Goal: Information Seeking & Learning: Learn about a topic

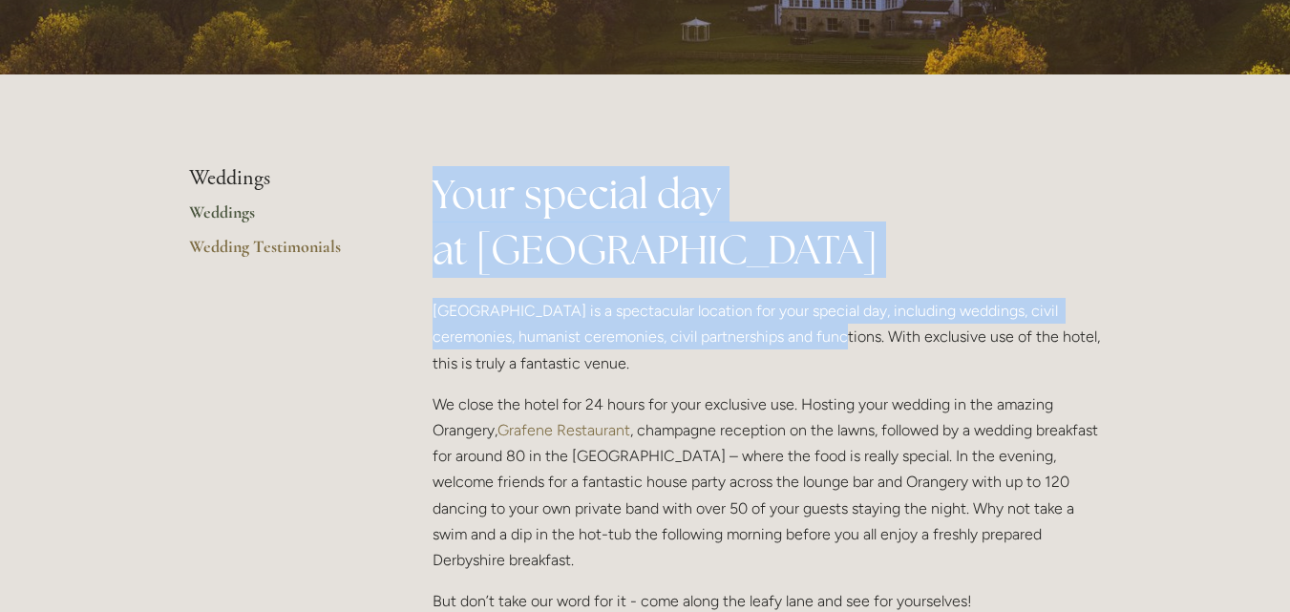
click at [788, 482] on p "We close the hotel for 24 hours for your exclusive use. Hosting your wedding in…" at bounding box center [768, 482] width 670 height 181
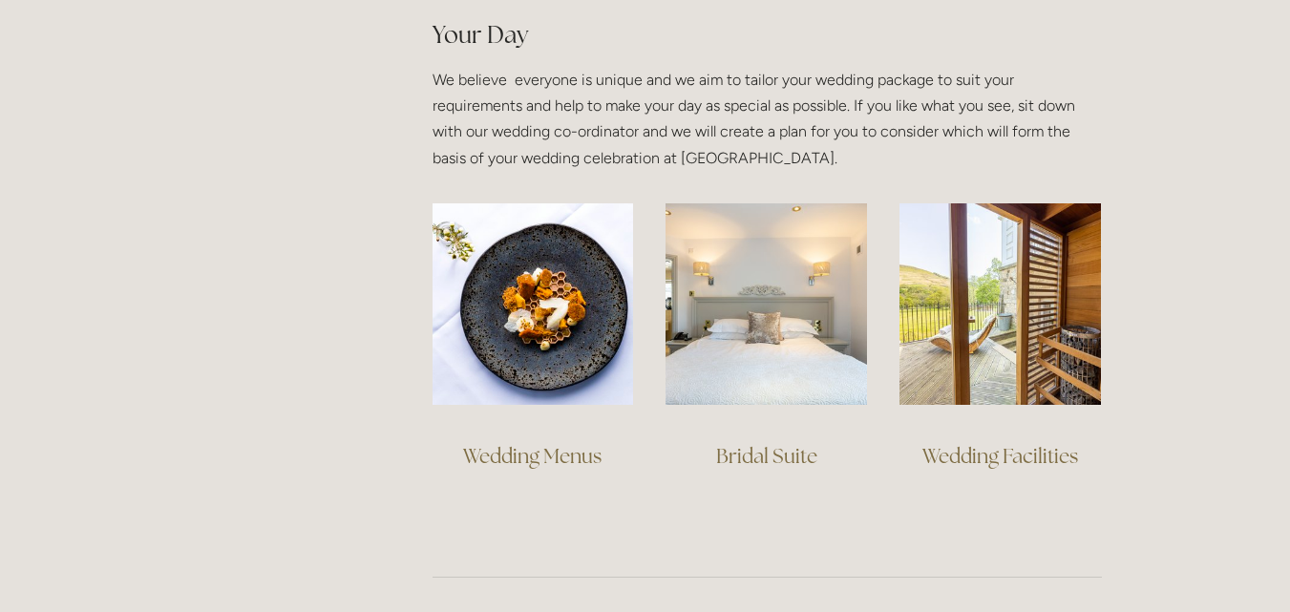
scroll to position [1361, 0]
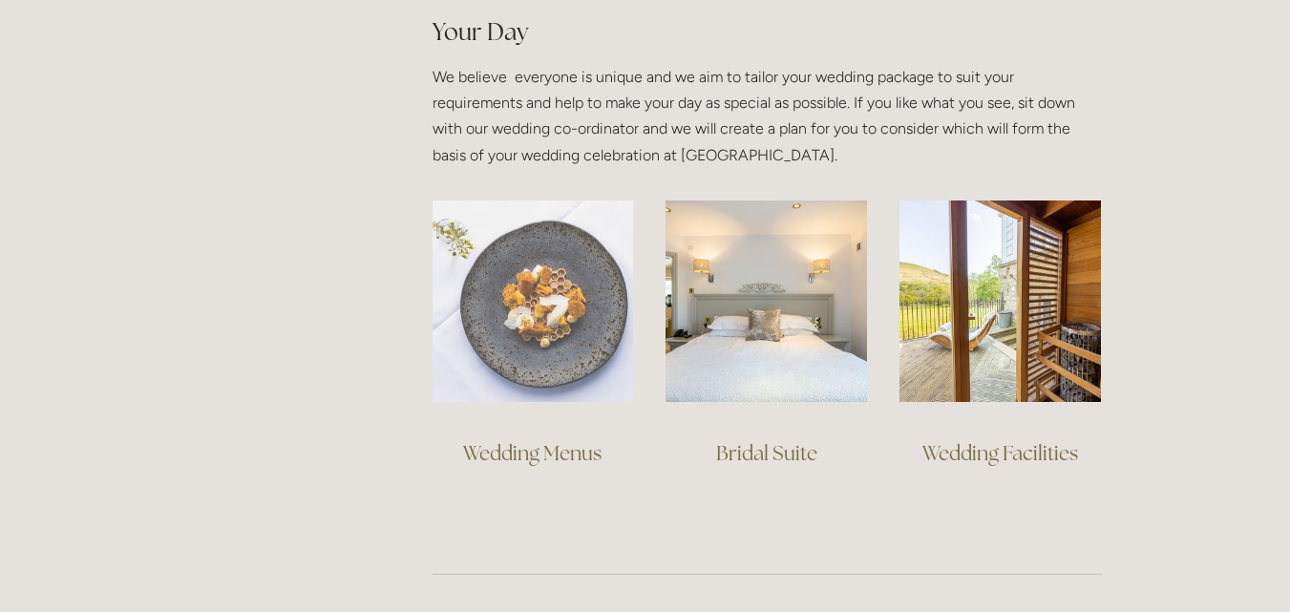
click at [517, 330] on img at bounding box center [534, 302] width 202 height 202
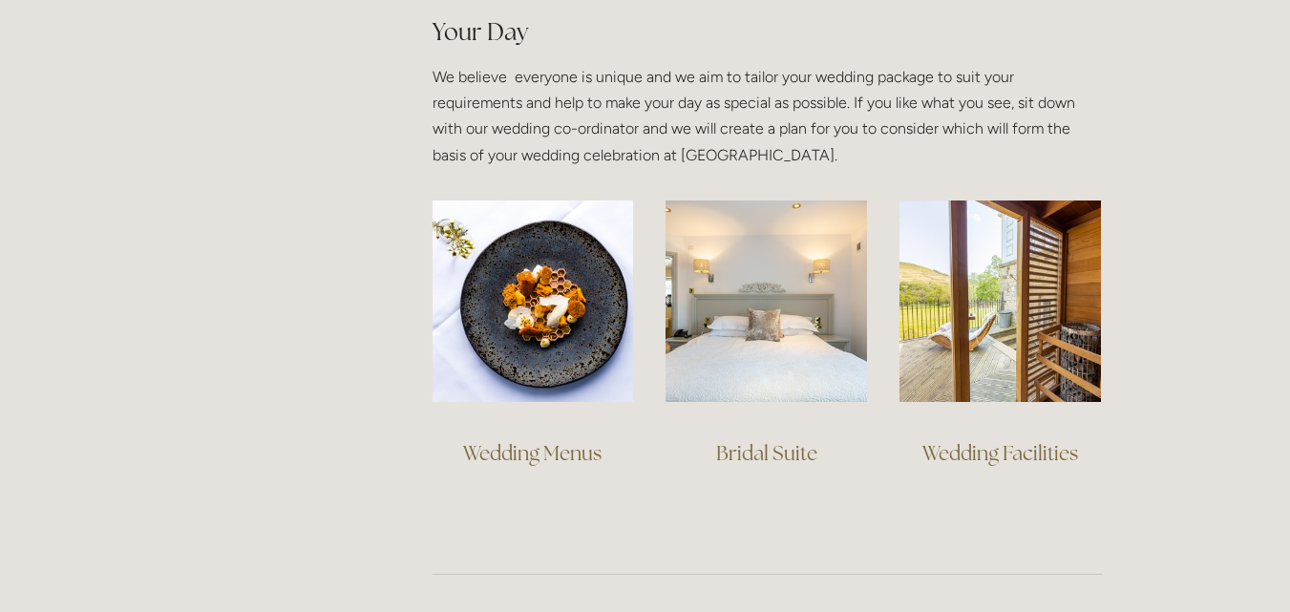
drag, startPoint x: 1177, startPoint y: 421, endPoint x: 1104, endPoint y: 443, distance: 75.8
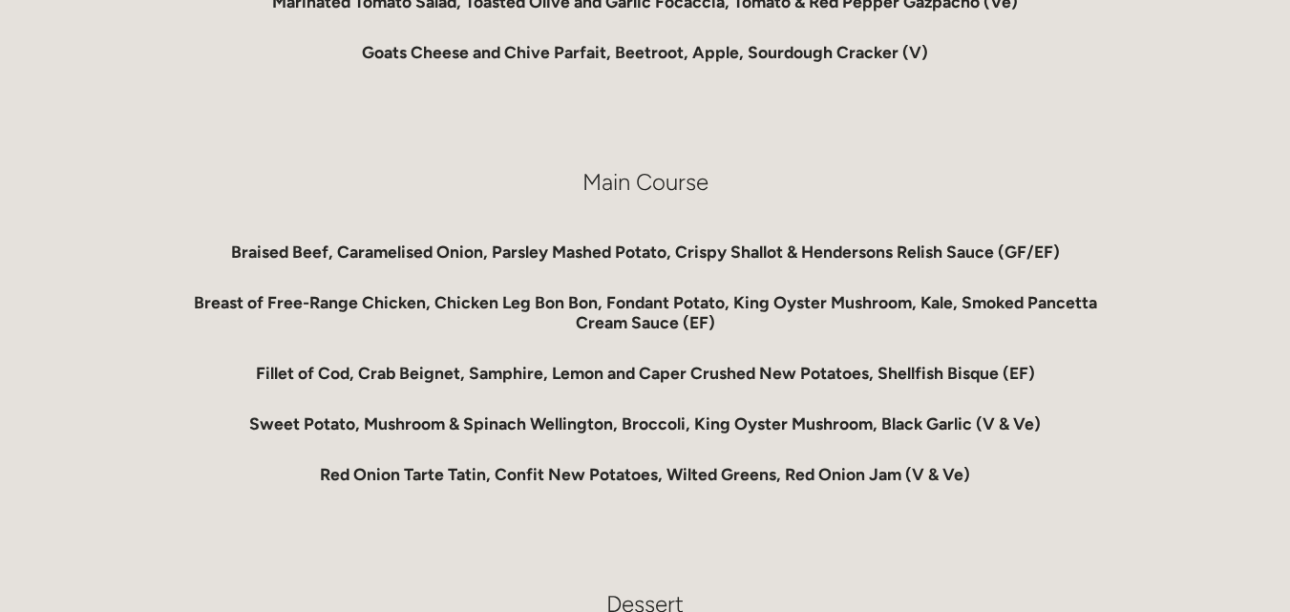
scroll to position [1178, 0]
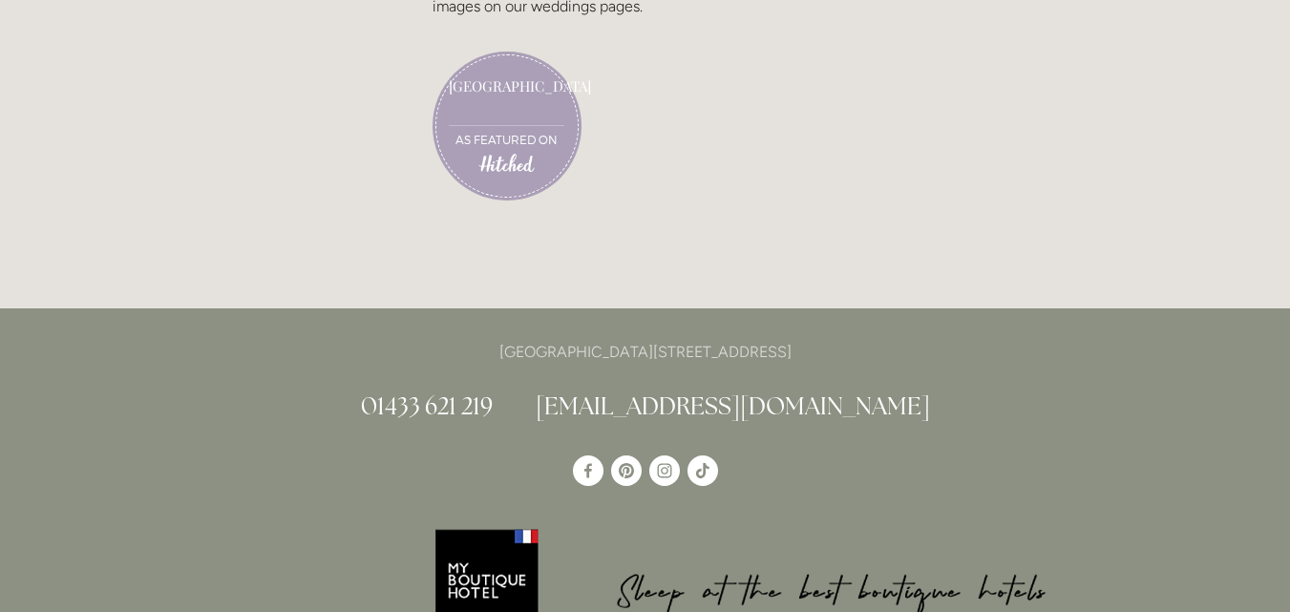
scroll to position [5509, 0]
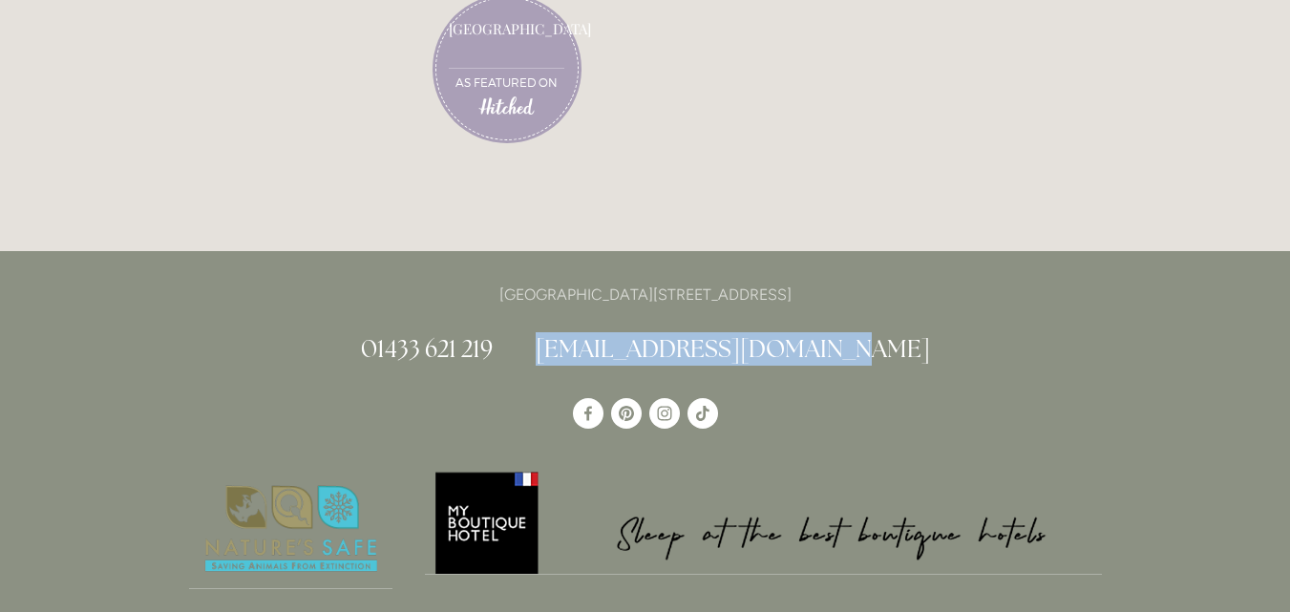
drag, startPoint x: 891, startPoint y: 344, endPoint x: 601, endPoint y: 358, distance: 290.7
click at [601, 358] on h2 "01433 621 219 info@losehillhouse.co.uk" at bounding box center [645, 348] width 913 height 33
copy link "[EMAIL_ADDRESS][DOMAIN_NAME]"
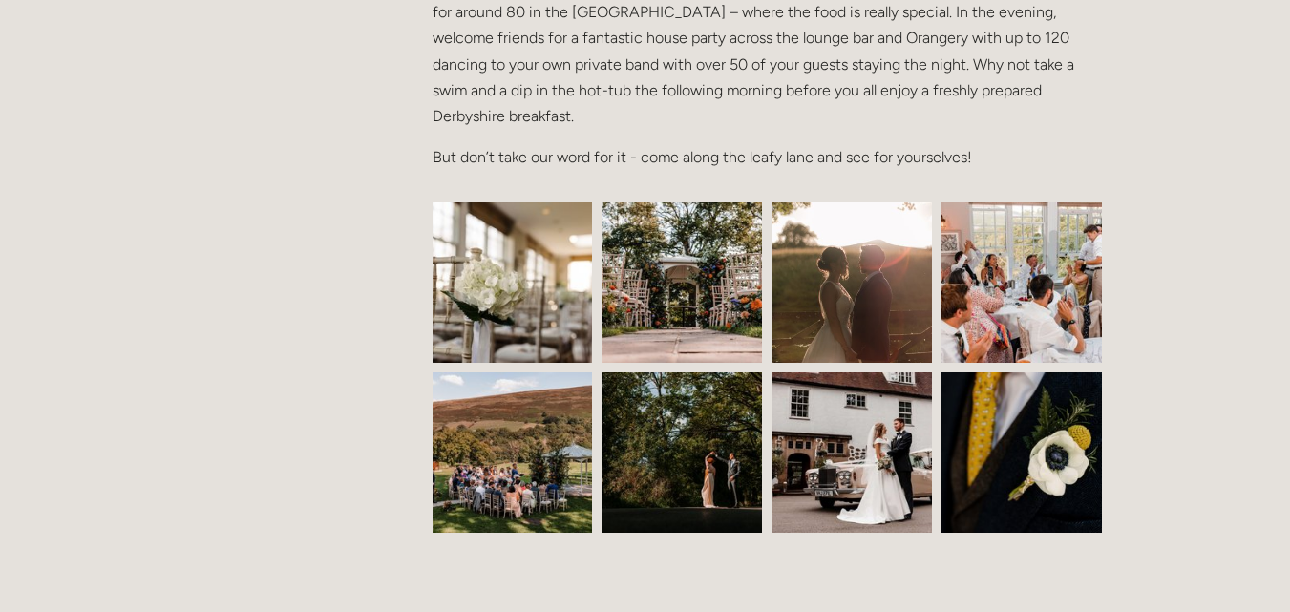
scroll to position [771, 0]
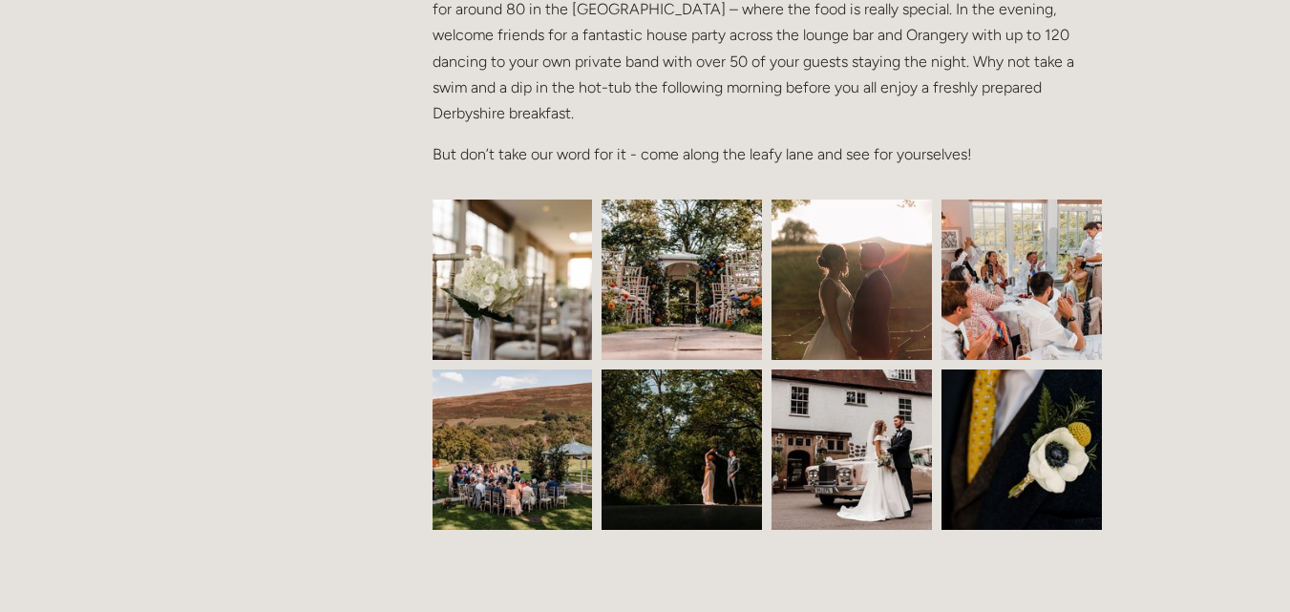
click at [518, 279] on img at bounding box center [513, 280] width 241 height 160
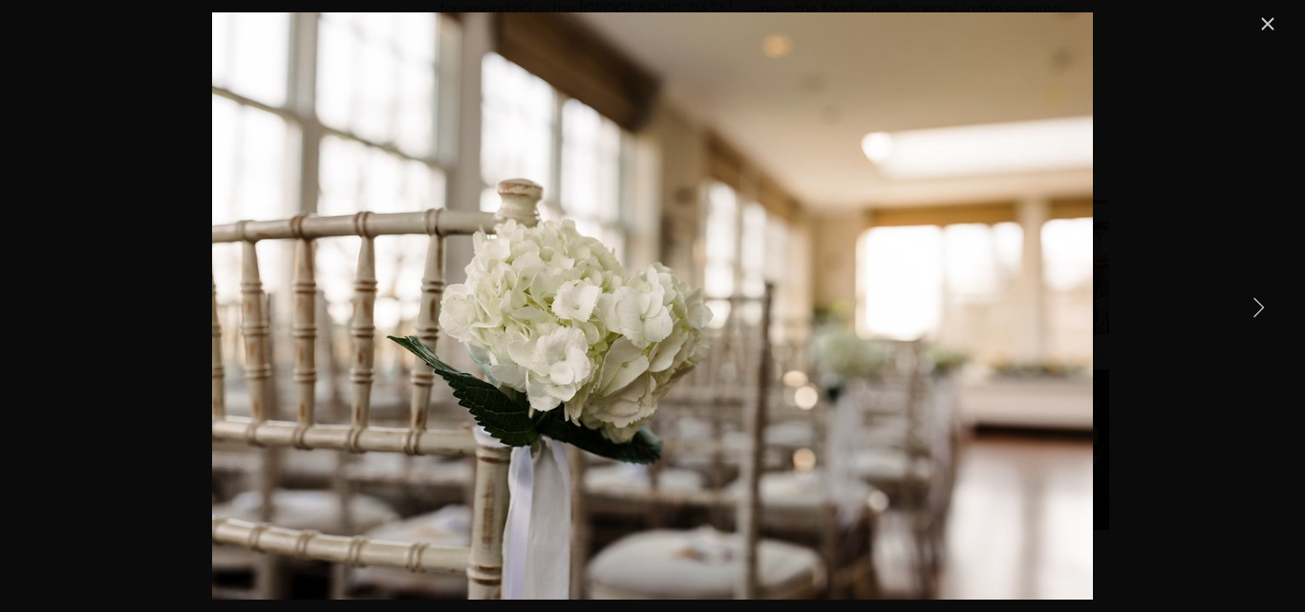
click at [1247, 306] on link "Next Item" at bounding box center [1258, 307] width 42 height 42
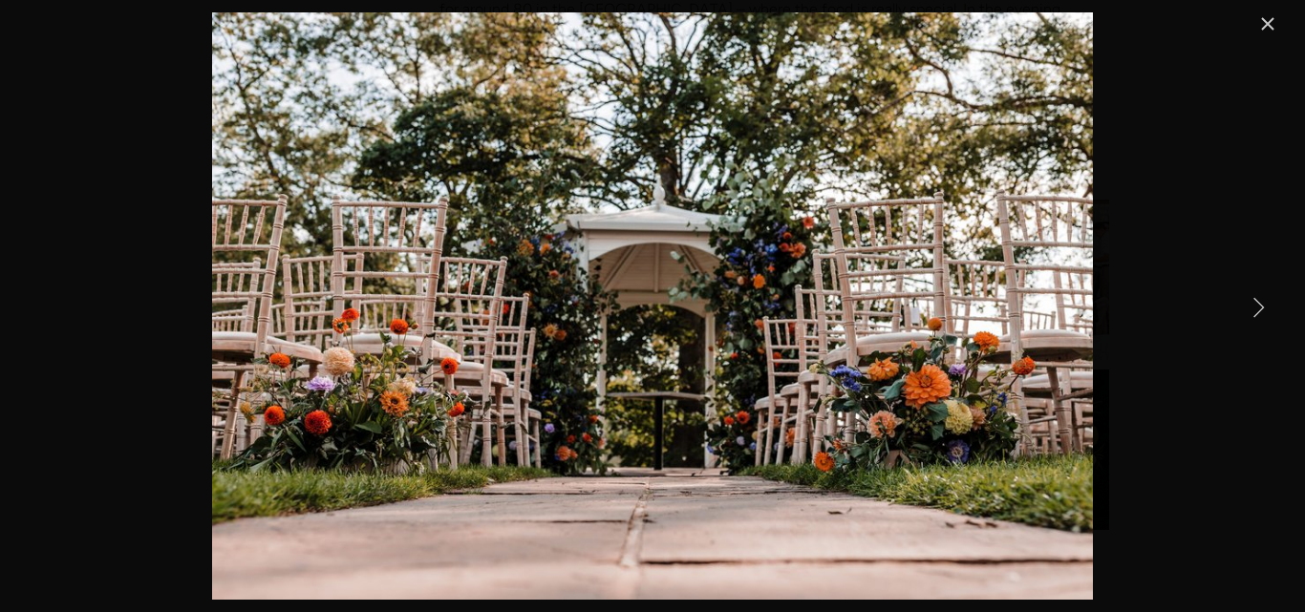
click at [1247, 306] on link "Next Item" at bounding box center [1258, 307] width 42 height 42
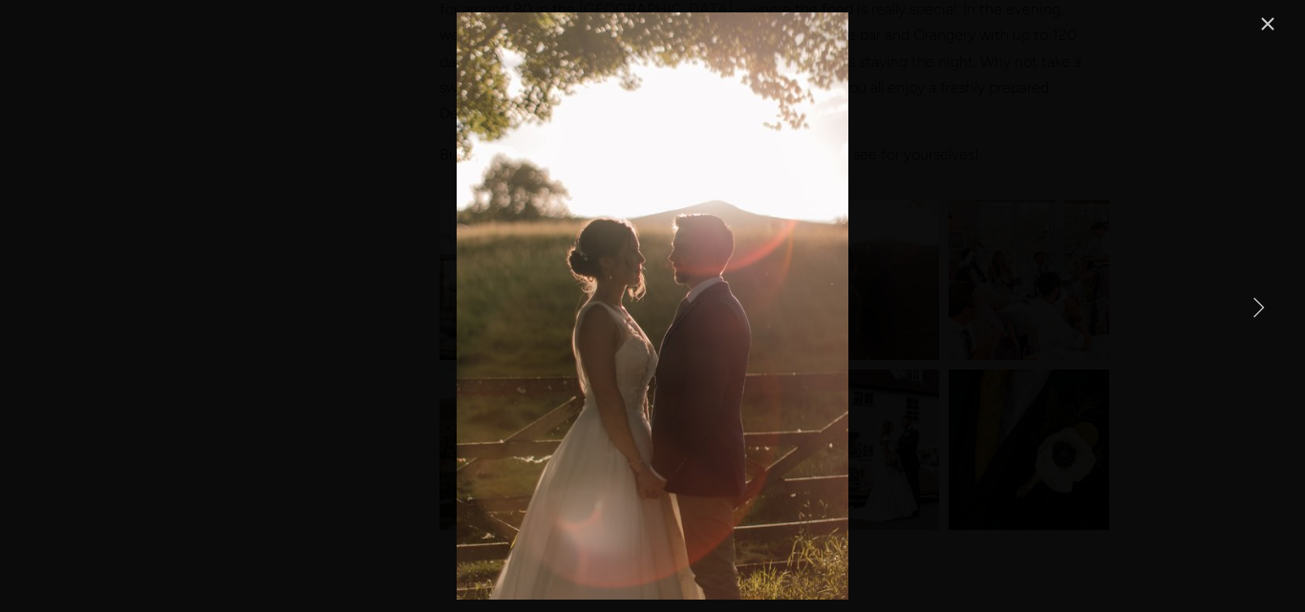
click at [1247, 306] on link "Next Item" at bounding box center [1258, 307] width 42 height 42
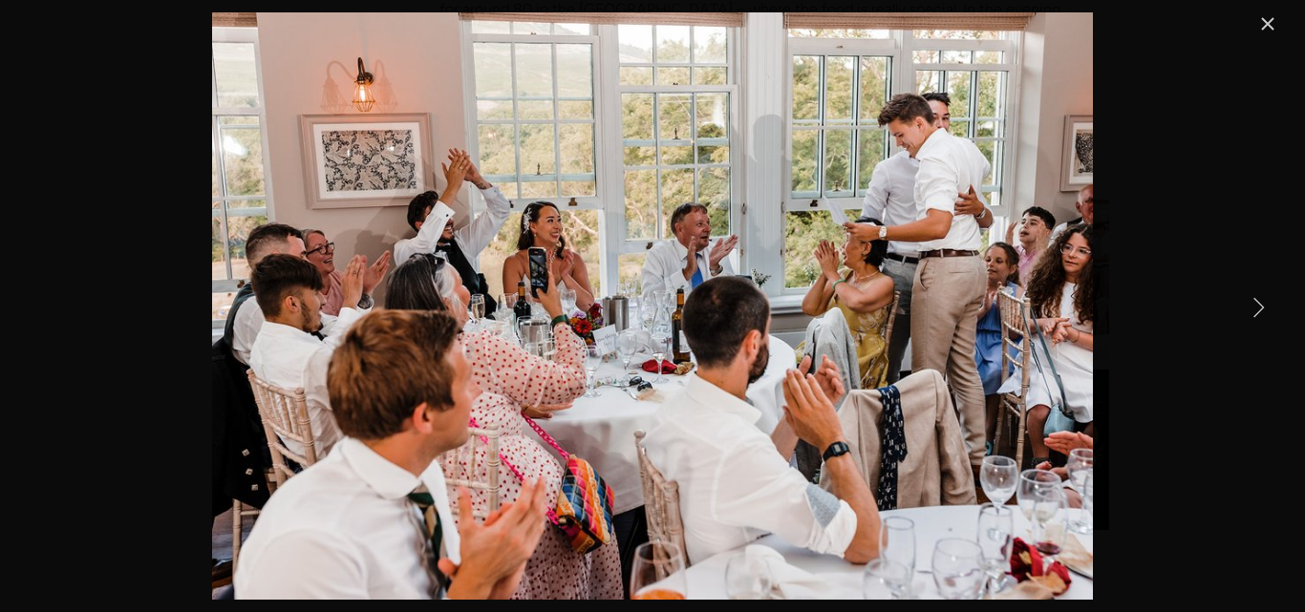
click at [1247, 306] on link "Next Item" at bounding box center [1258, 307] width 42 height 42
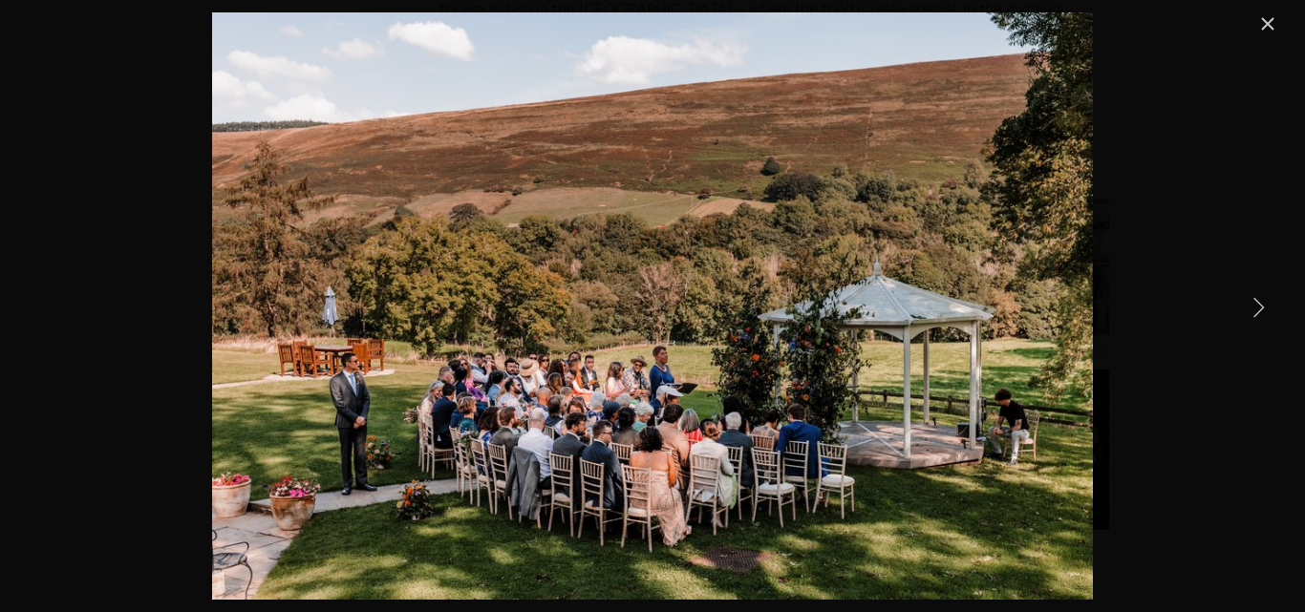
click at [1247, 306] on link "Next Item" at bounding box center [1258, 307] width 42 height 42
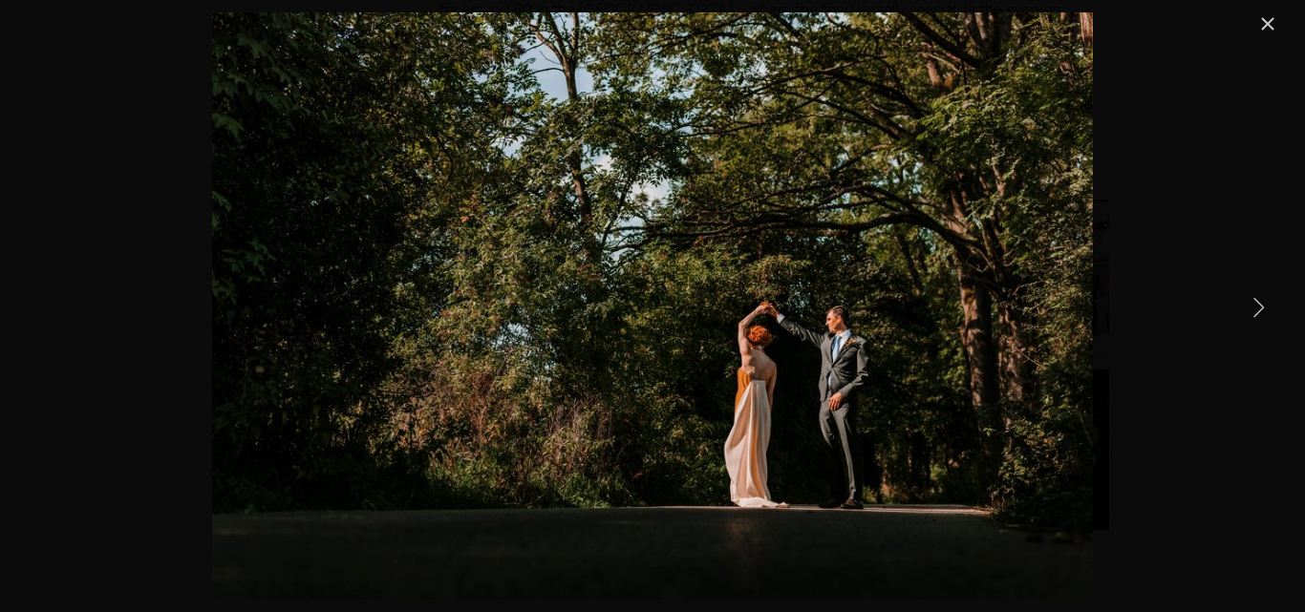
click at [1247, 306] on link "Next Item" at bounding box center [1258, 307] width 42 height 42
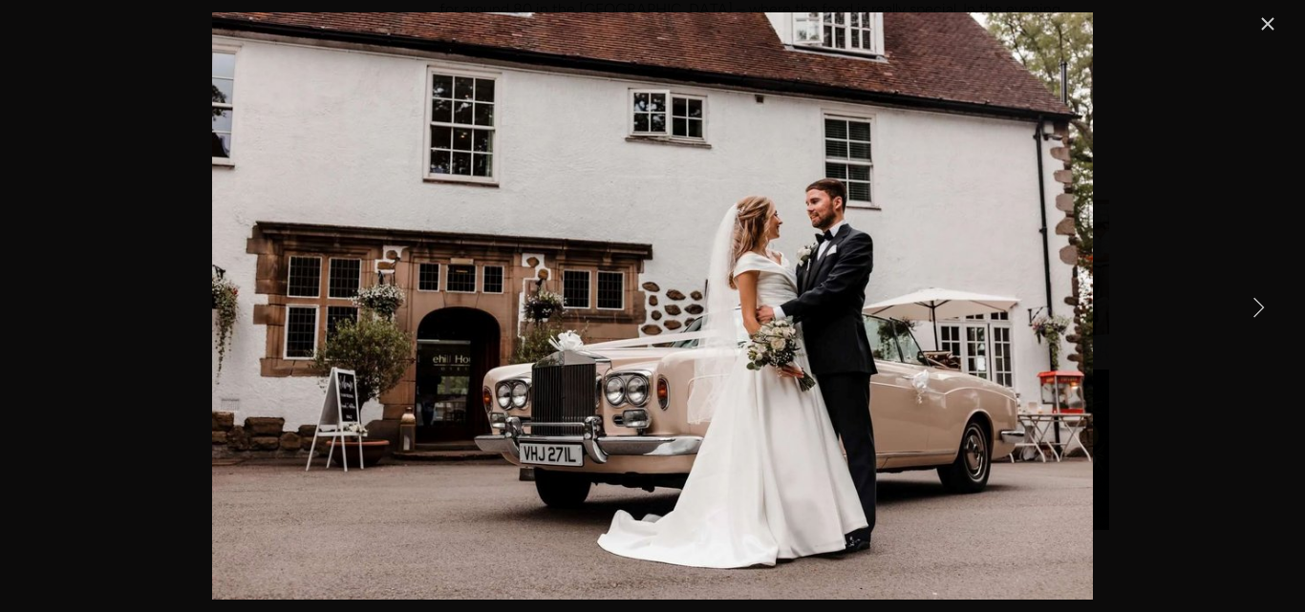
click at [1247, 306] on link "Next Item" at bounding box center [1258, 307] width 42 height 42
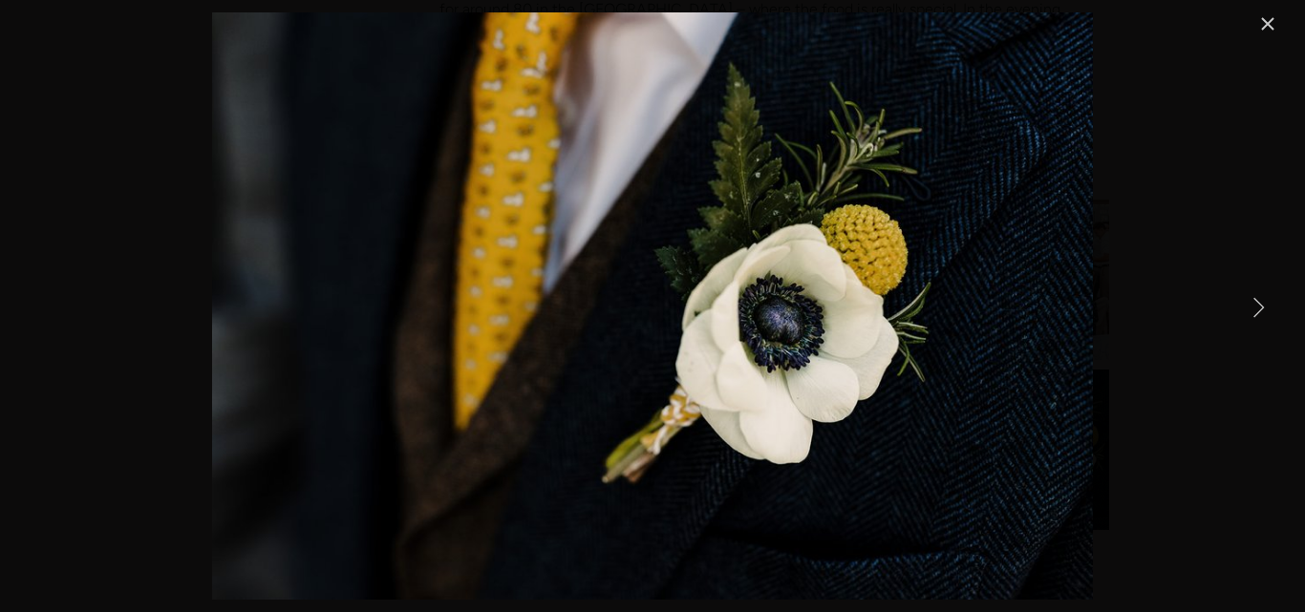
click at [1247, 306] on link "Next Item" at bounding box center [1258, 307] width 42 height 42
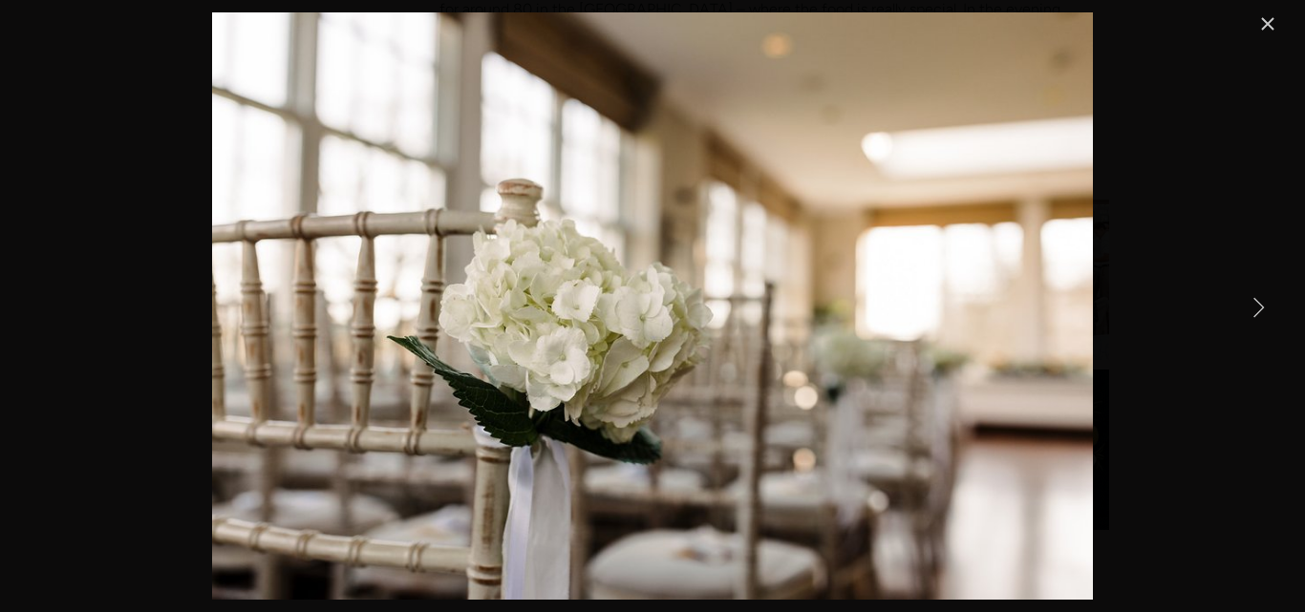
click at [1247, 306] on link "Next Item" at bounding box center [1258, 307] width 42 height 42
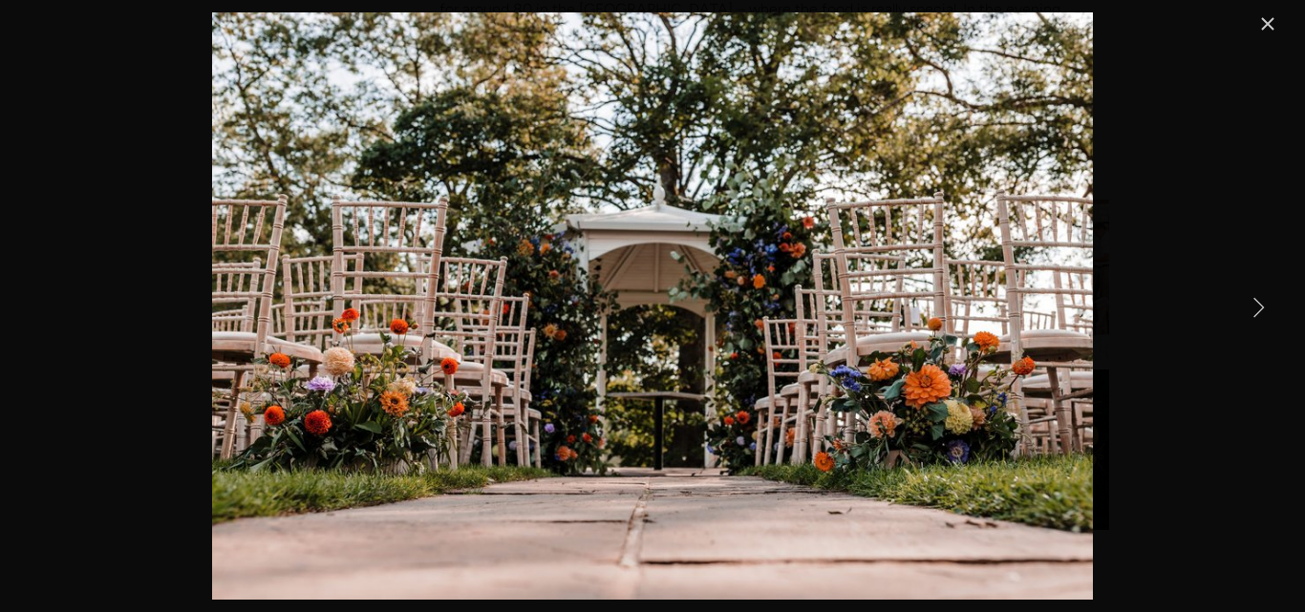
click at [1247, 306] on link "Next Item" at bounding box center [1258, 307] width 42 height 42
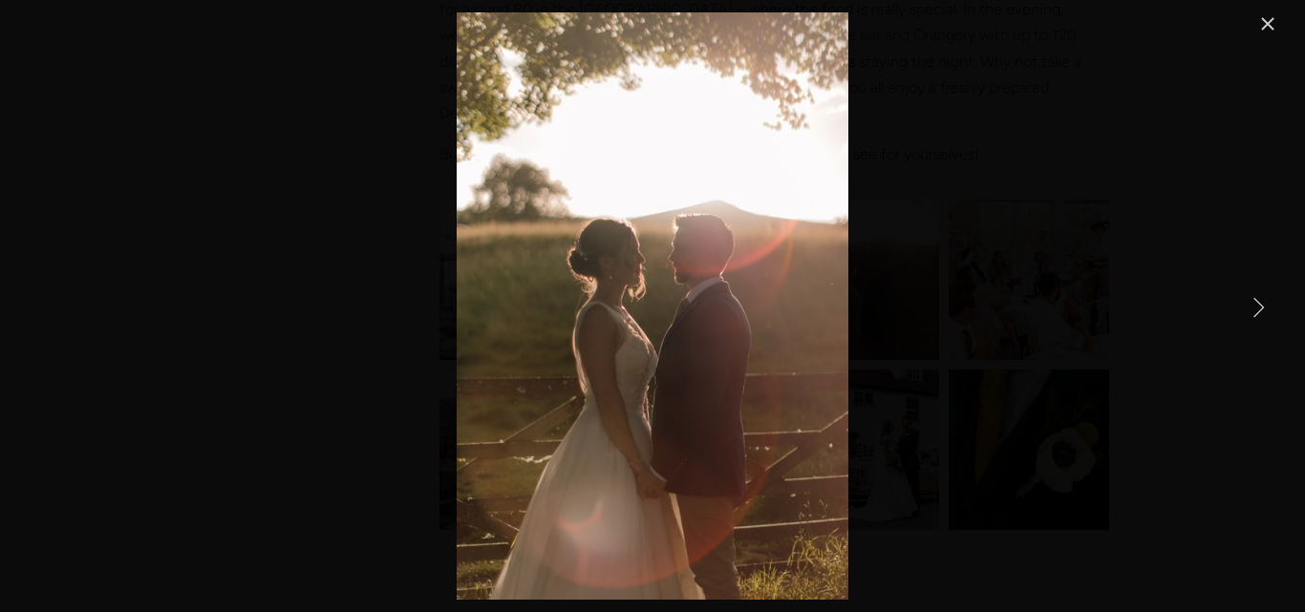
click at [1274, 21] on link "Close" at bounding box center [1267, 23] width 23 height 23
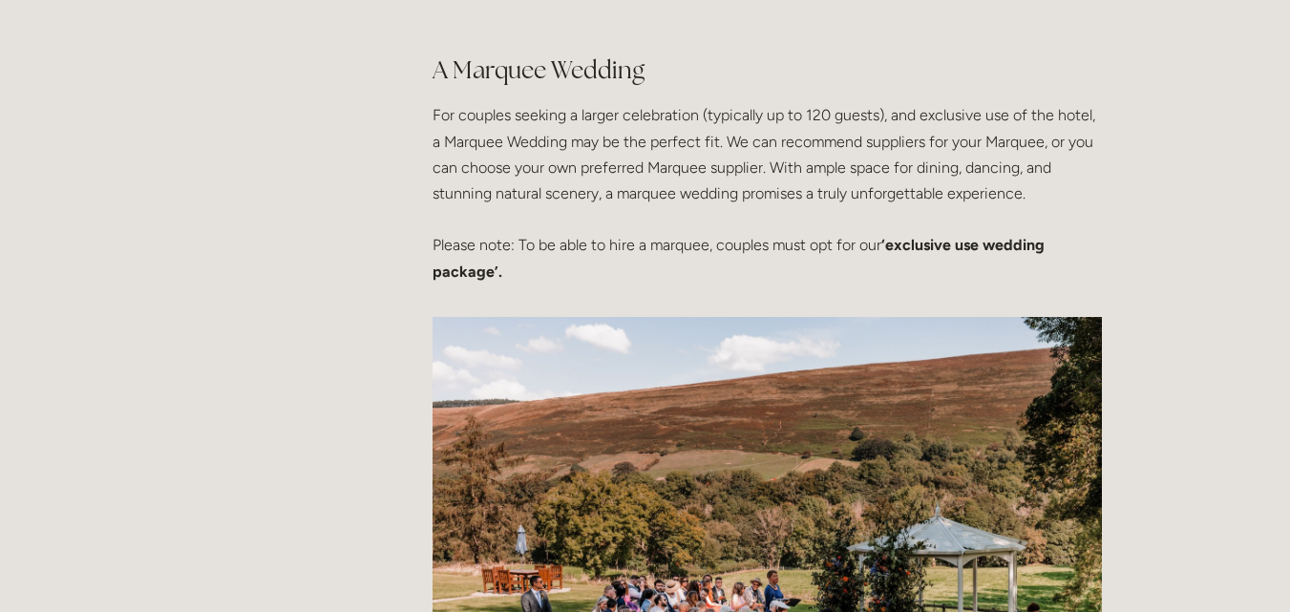
scroll to position [6290, 0]
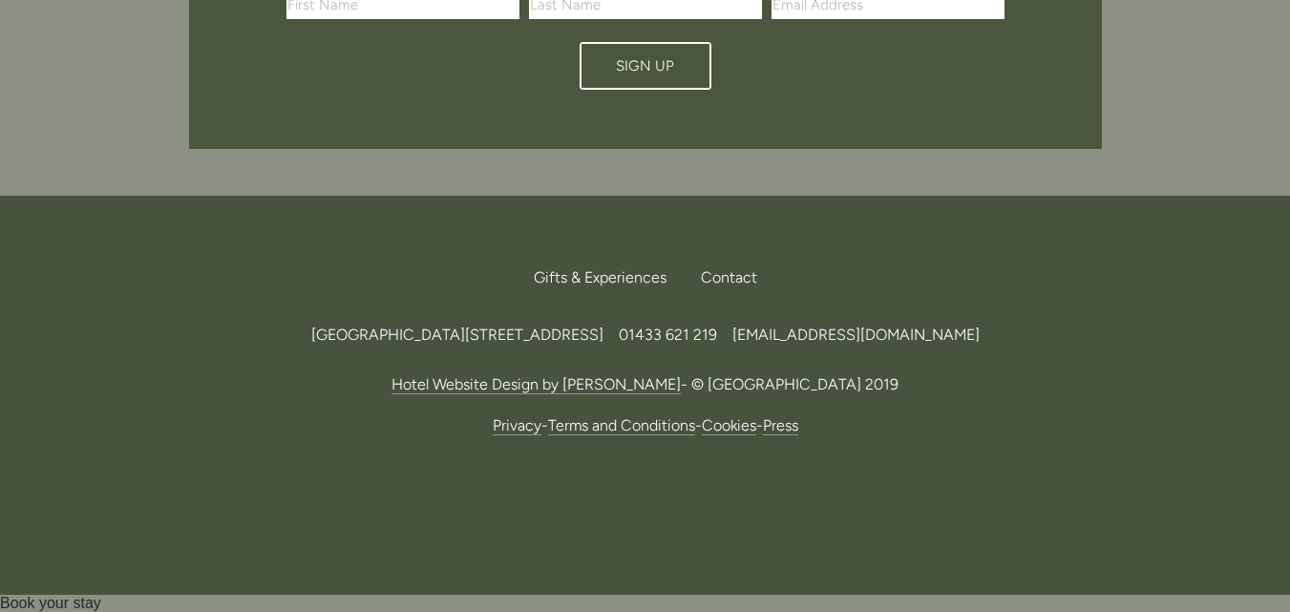
drag, startPoint x: 650, startPoint y: 334, endPoint x: 224, endPoint y: 323, distance: 426.2
click at [224, 323] on div "Losehill House Hotel & Spa, Losehill Lane, Edale Road, S33 6AF, United Kingdom …" at bounding box center [645, 335] width 913 height 26
copy span "Losehill House Hotel & Spa, Losehill Lane, Edale Road, S33 6AF"
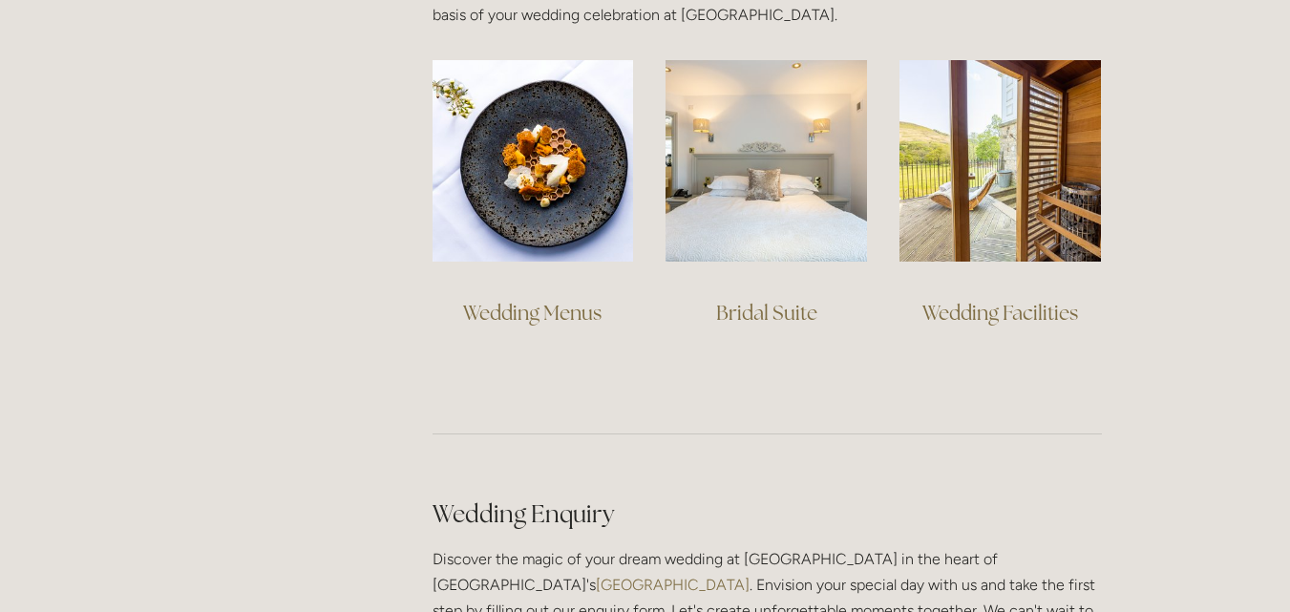
scroll to position [1499, 0]
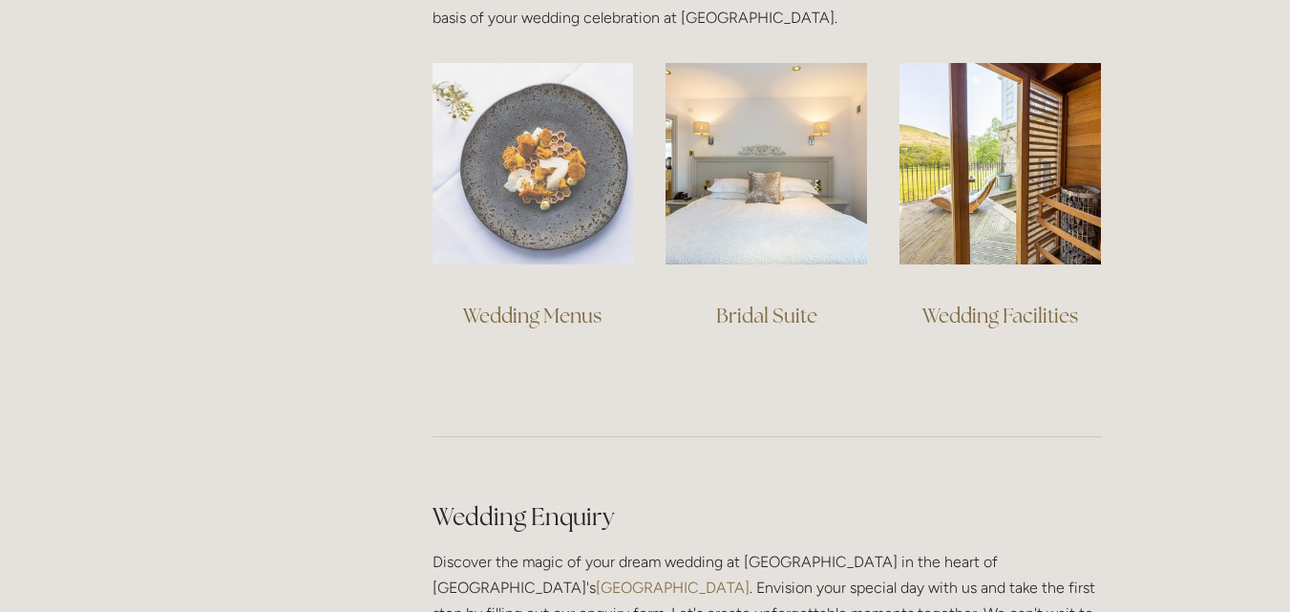
click at [544, 229] on img at bounding box center [534, 164] width 202 height 202
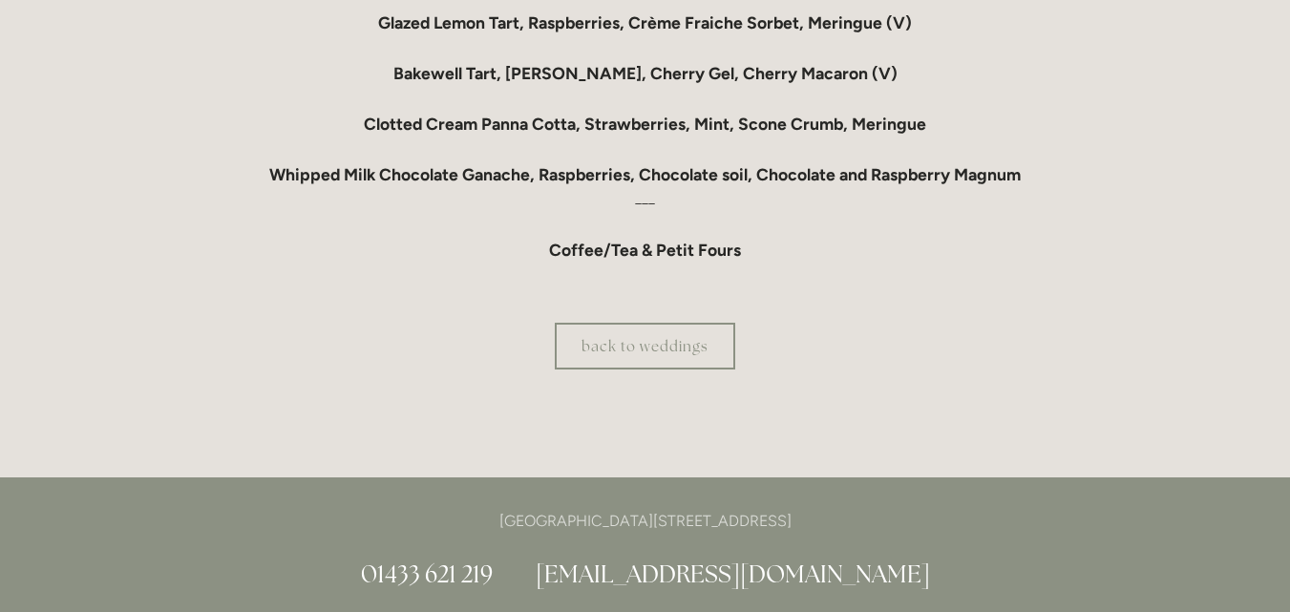
scroll to position [1828, 0]
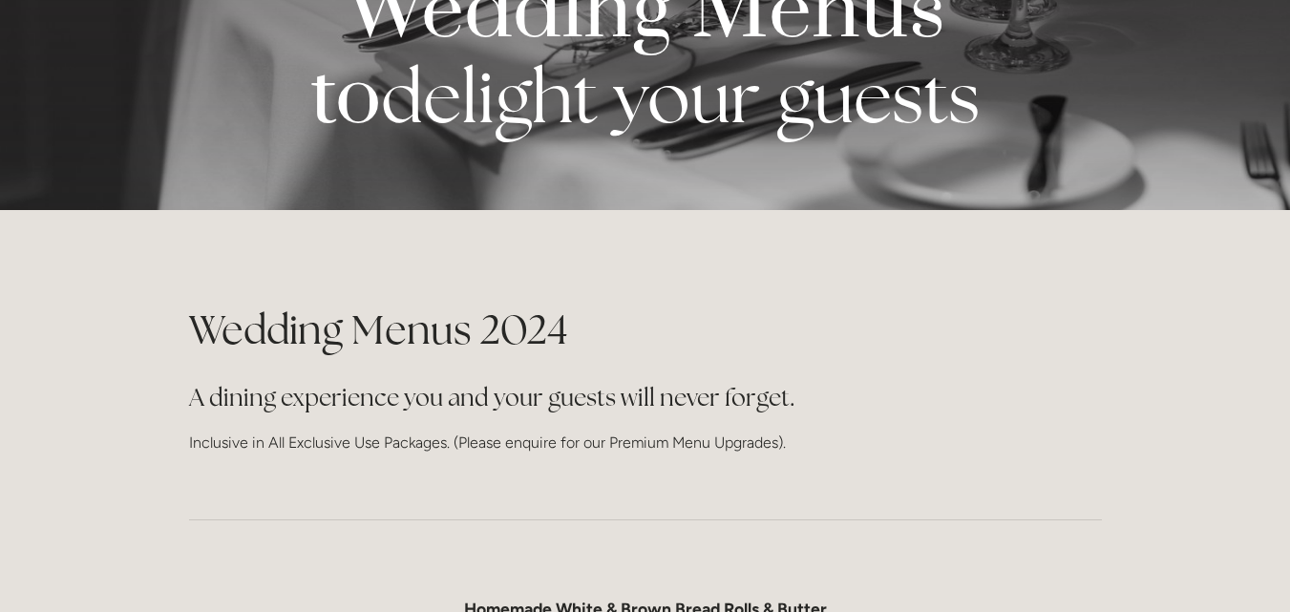
scroll to position [0, 0]
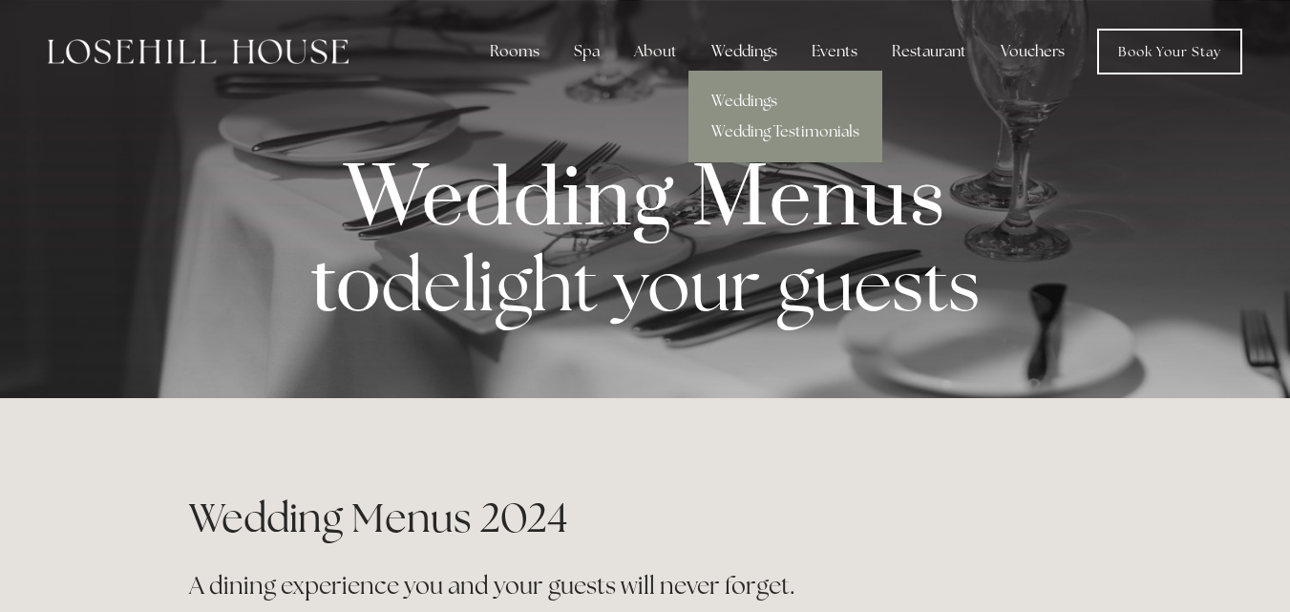
click at [741, 49] on div "Weddings" at bounding box center [744, 51] width 96 height 38
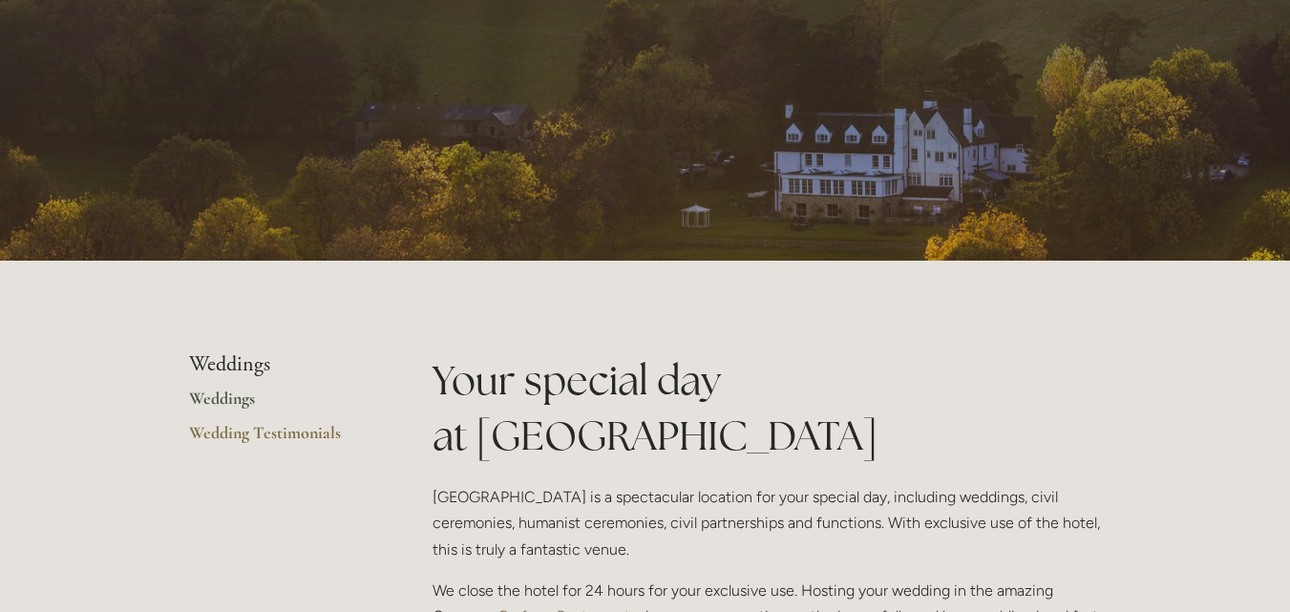
scroll to position [140, 0]
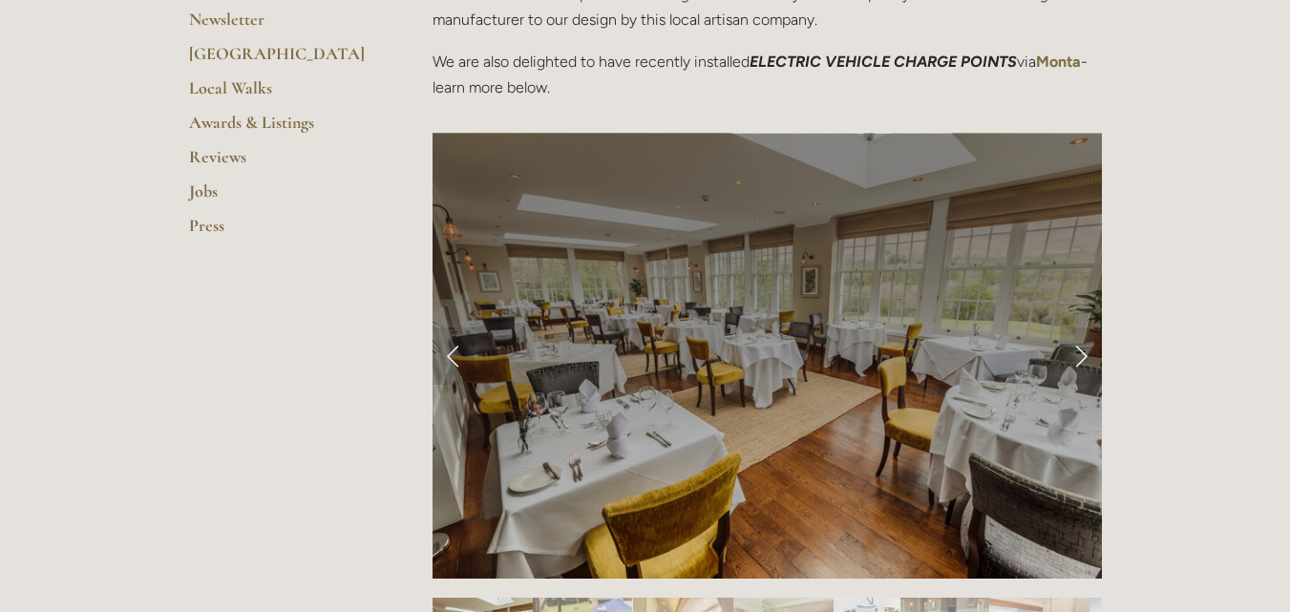
scroll to position [690, 0]
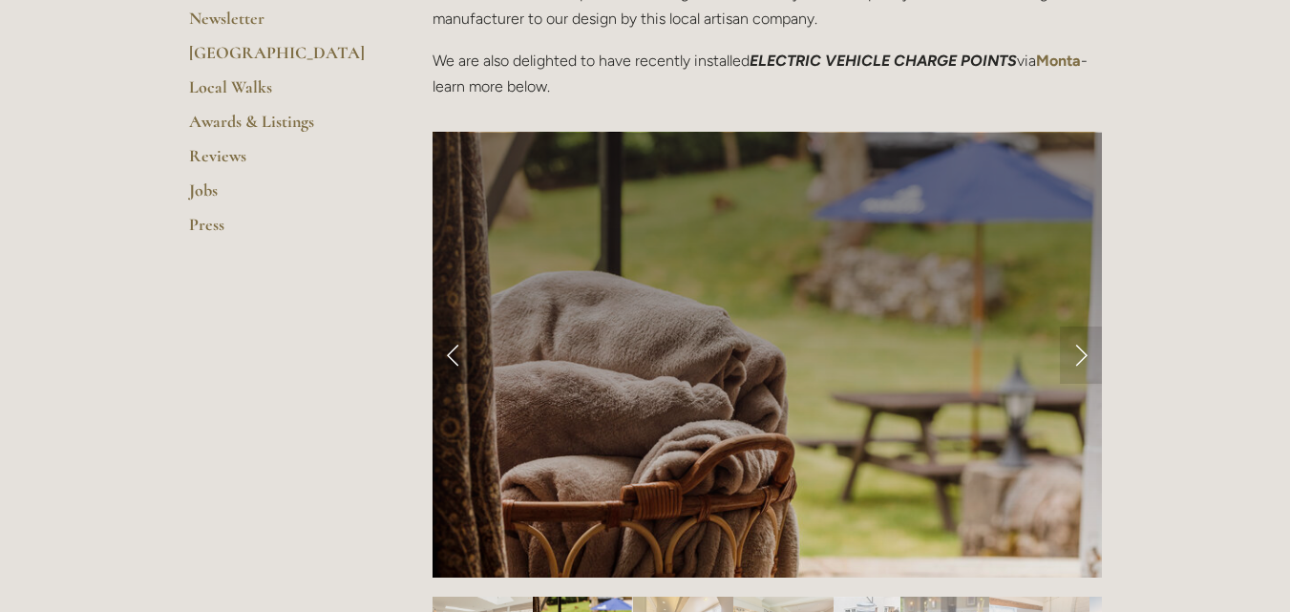
click at [450, 359] on link "Previous Slide" at bounding box center [454, 355] width 42 height 57
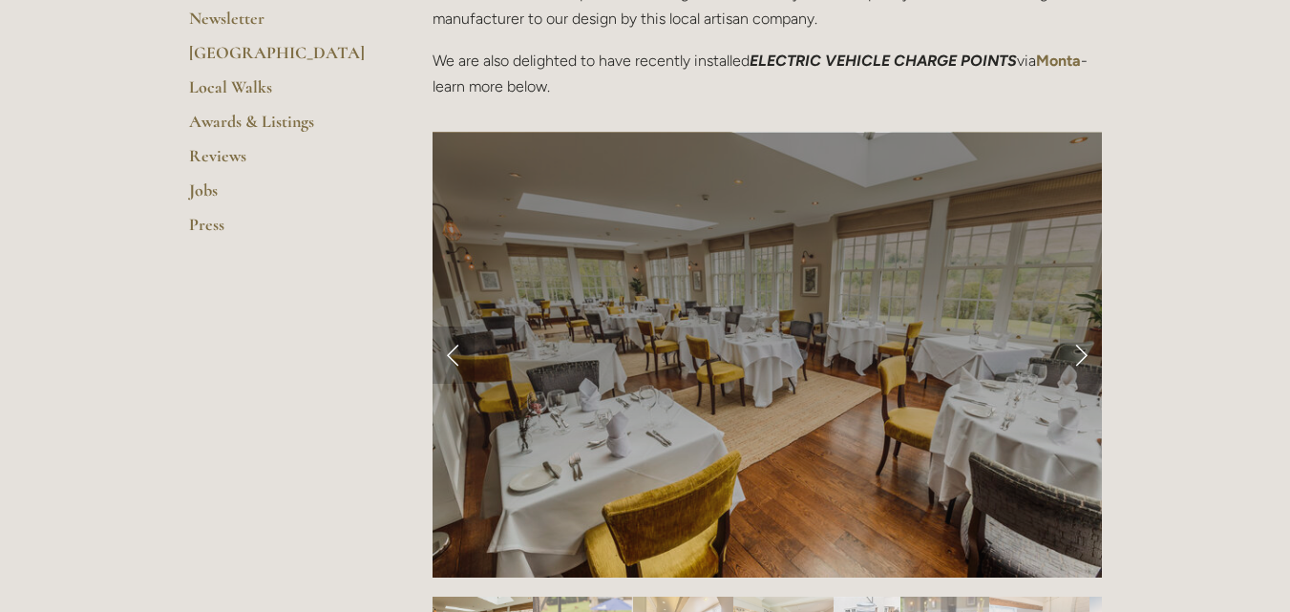
click at [450, 359] on link "Previous Slide" at bounding box center [454, 355] width 42 height 57
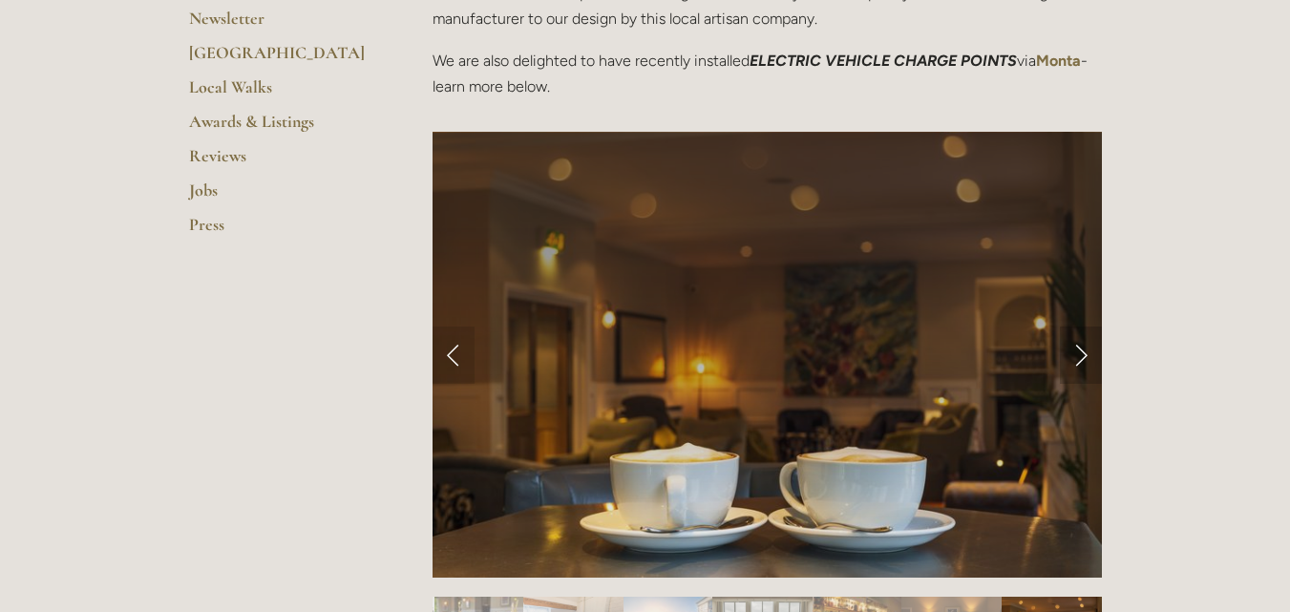
click at [1075, 354] on link "Next Slide" at bounding box center [1081, 355] width 42 height 57
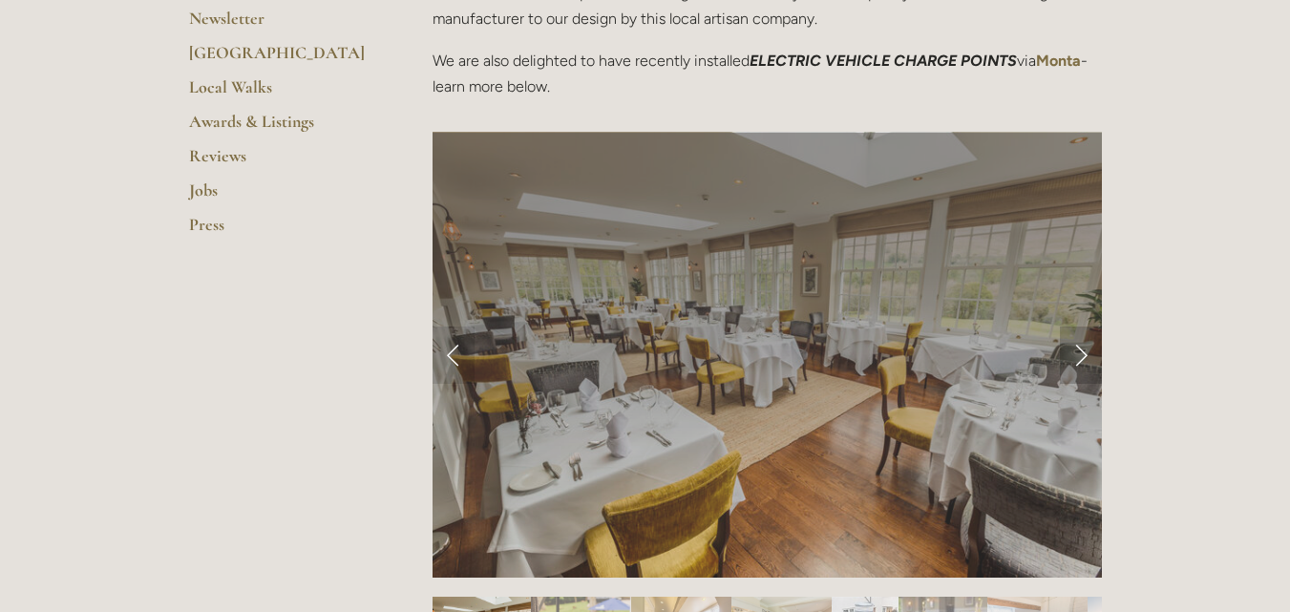
click at [1075, 354] on link "Next Slide" at bounding box center [1081, 355] width 42 height 57
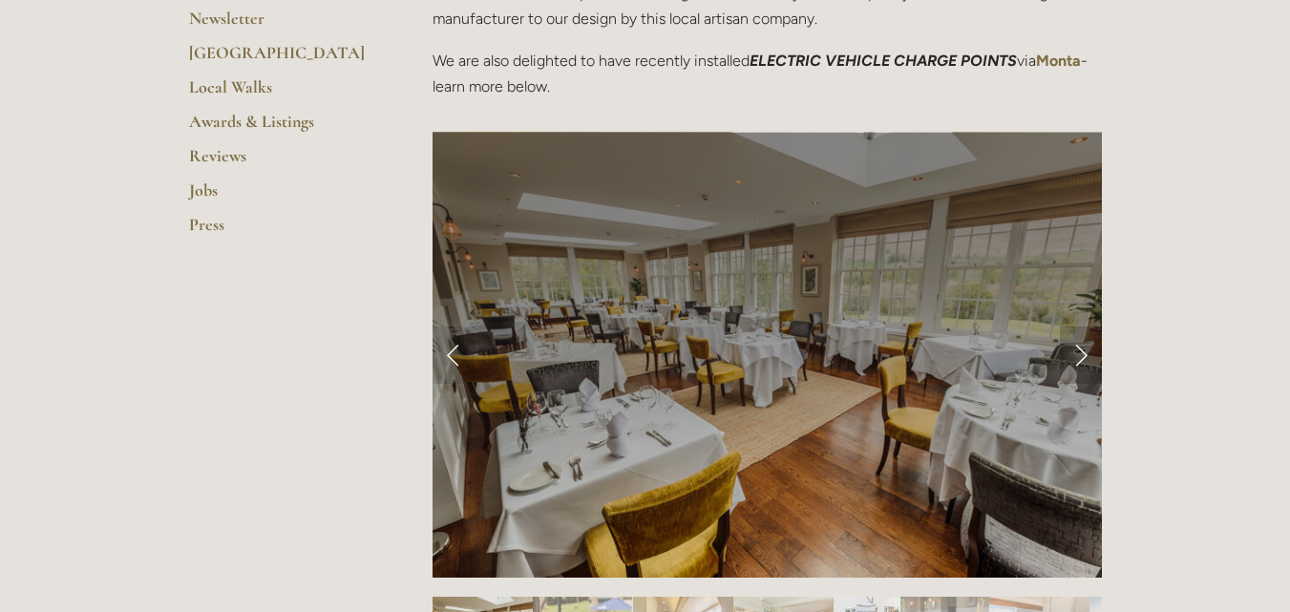
click at [1075, 354] on link "Next Slide" at bounding box center [1081, 355] width 42 height 57
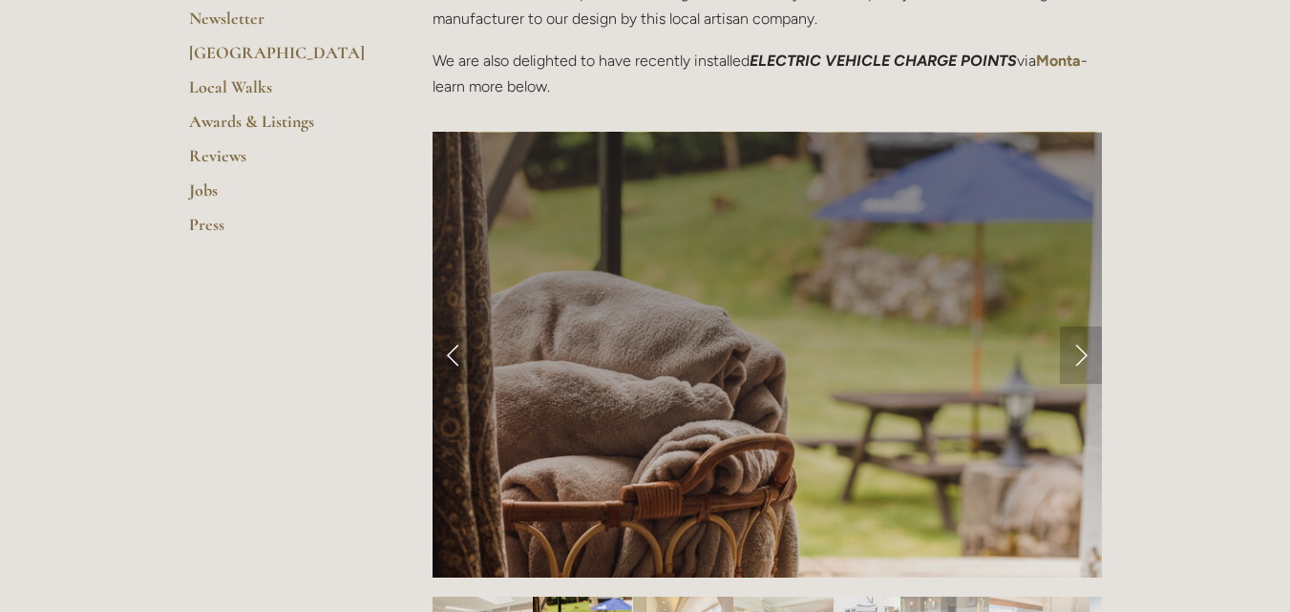
click at [1075, 354] on link "Next Slide" at bounding box center [1081, 355] width 42 height 57
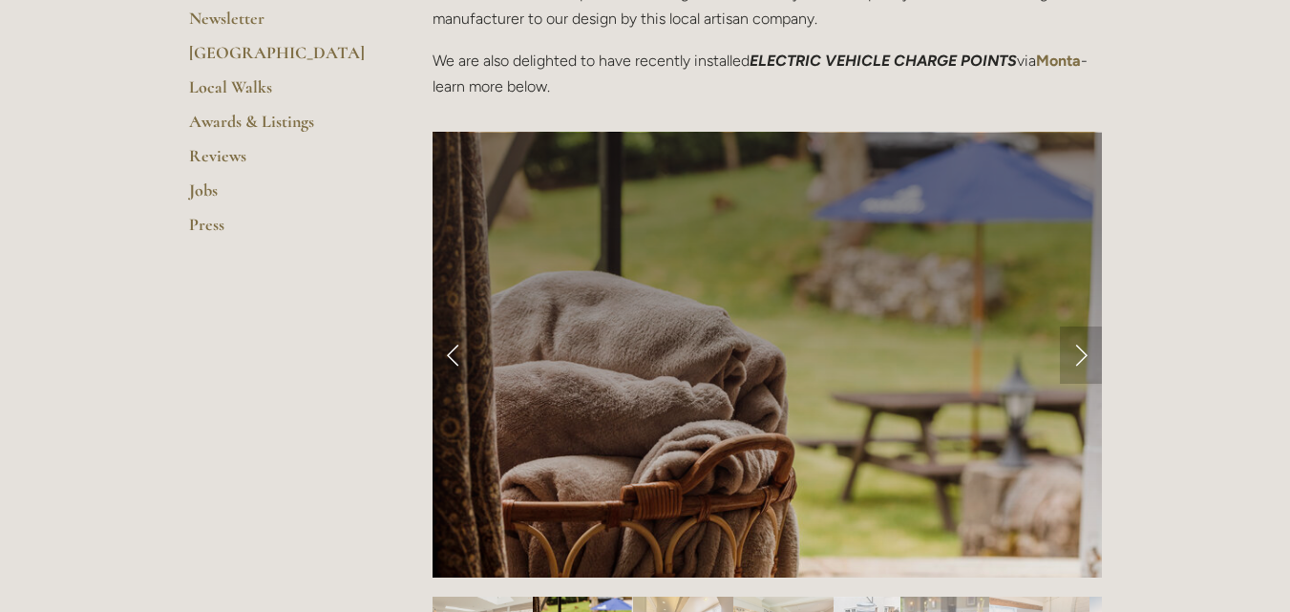
click at [1075, 354] on link "Next Slide" at bounding box center [1081, 355] width 42 height 57
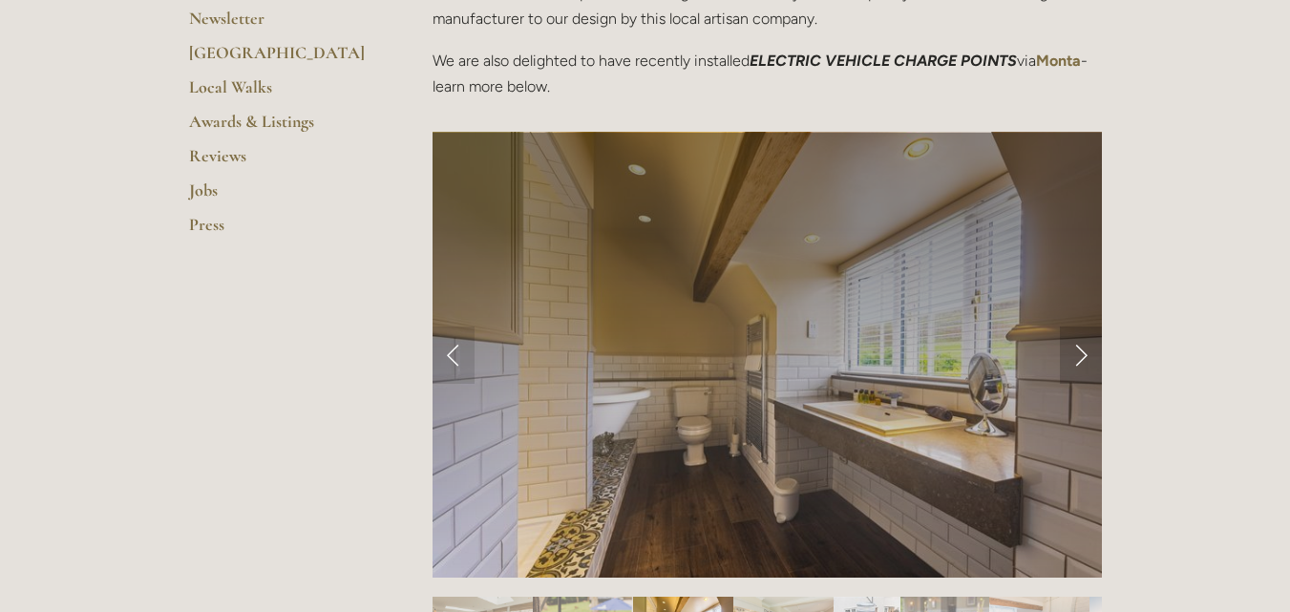
click at [1075, 354] on link "Next Slide" at bounding box center [1081, 355] width 42 height 57
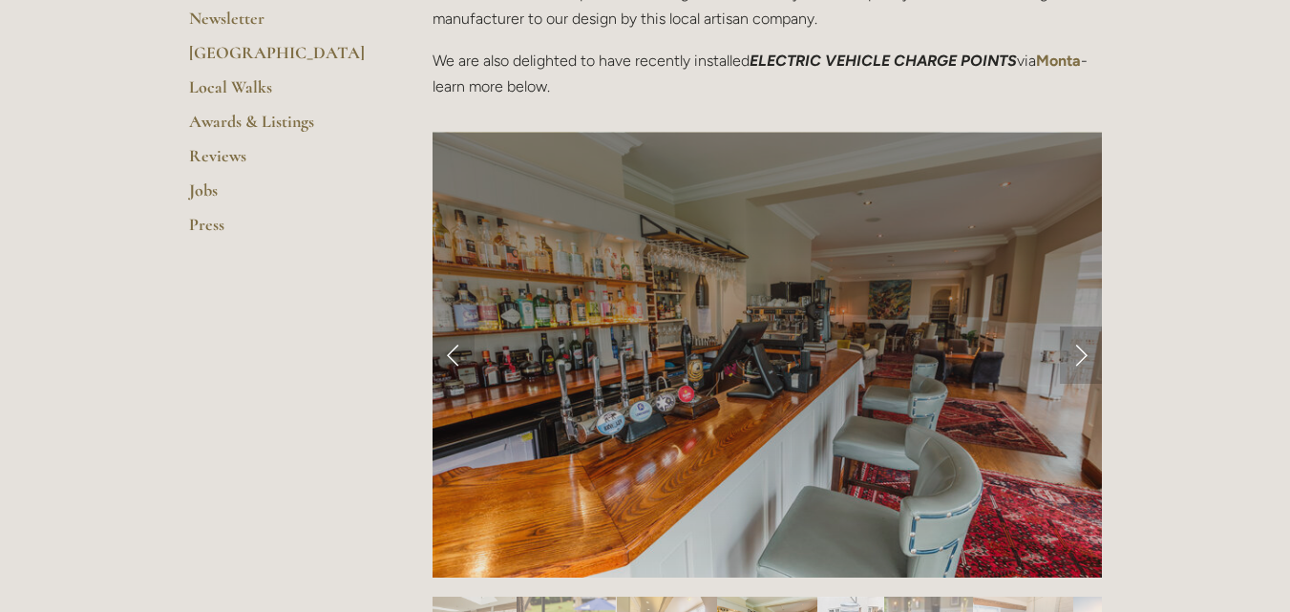
click at [1075, 354] on link "Next Slide" at bounding box center [1081, 355] width 42 height 57
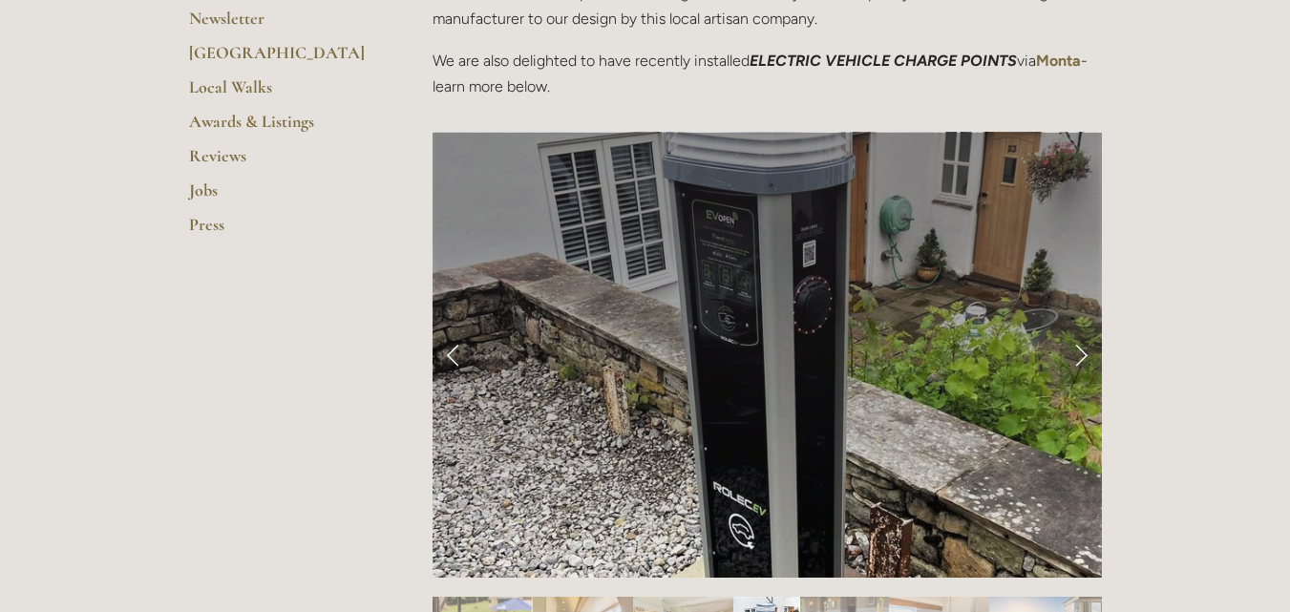
click at [1075, 354] on link "Next Slide" at bounding box center [1081, 355] width 42 height 57
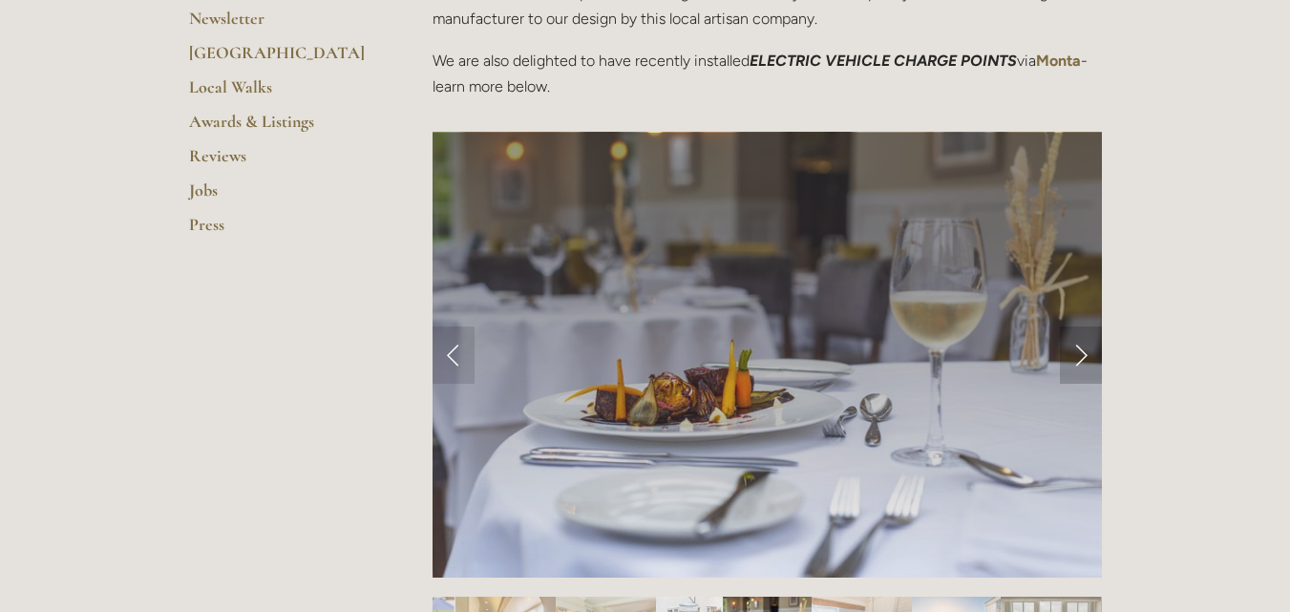
click at [1075, 354] on link "Next Slide" at bounding box center [1081, 355] width 42 height 57
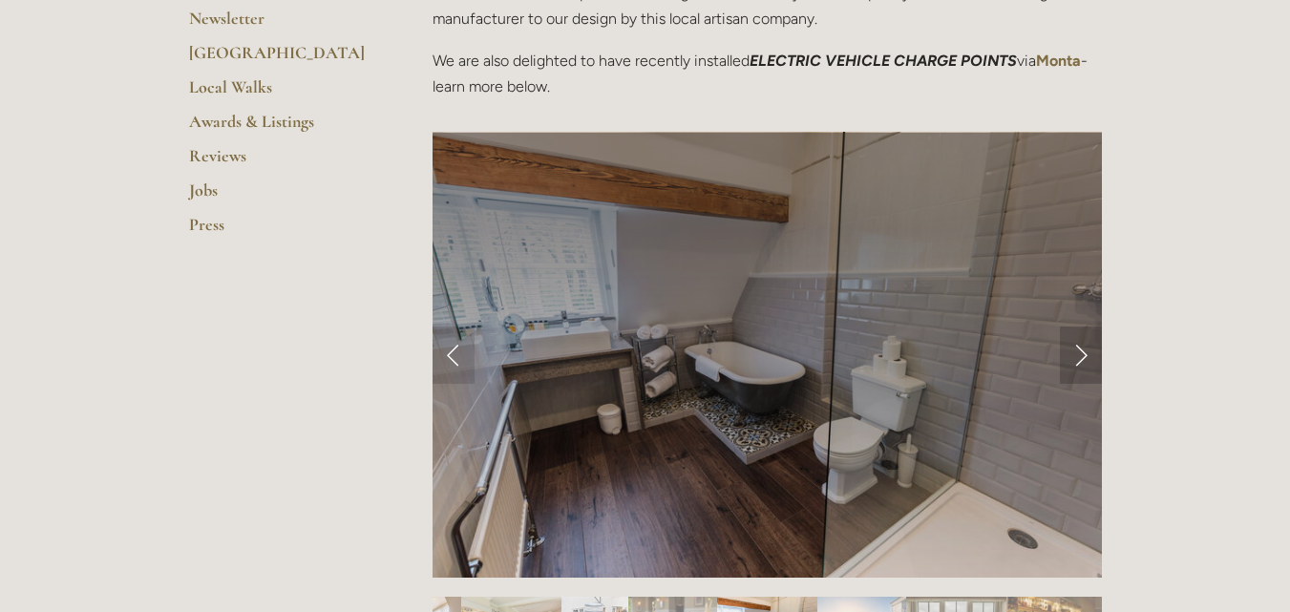
click at [1075, 354] on link "Next Slide" at bounding box center [1081, 355] width 42 height 57
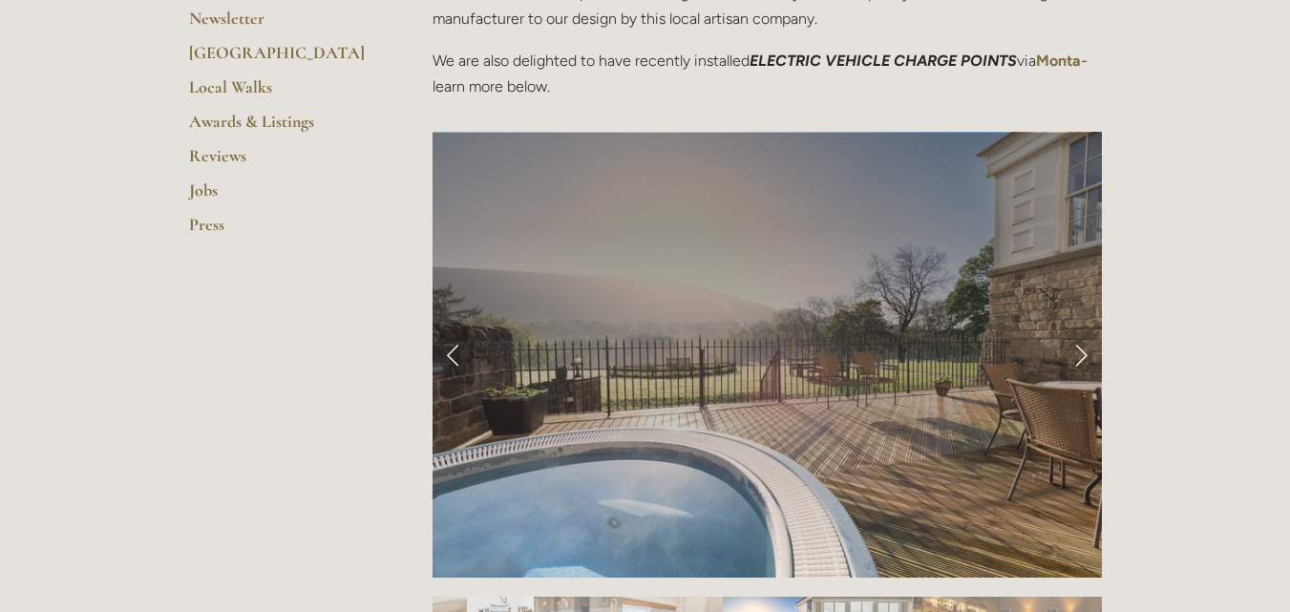
click at [1075, 354] on link "Next Slide" at bounding box center [1081, 355] width 42 height 57
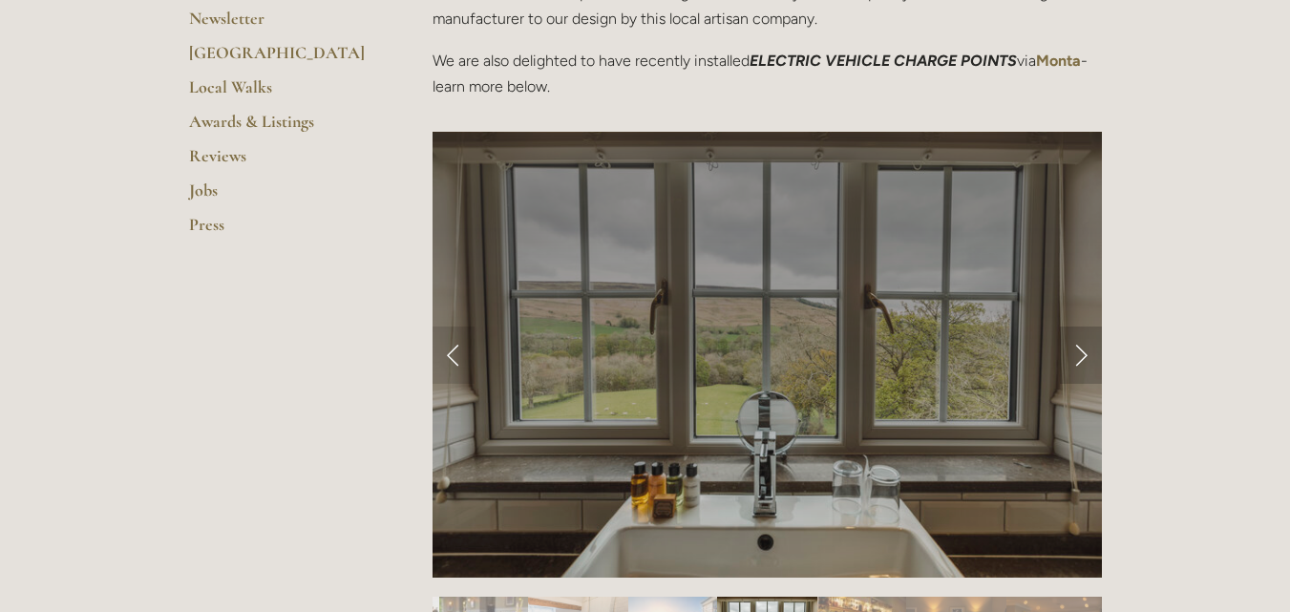
click at [1075, 354] on link "Next Slide" at bounding box center [1081, 355] width 42 height 57
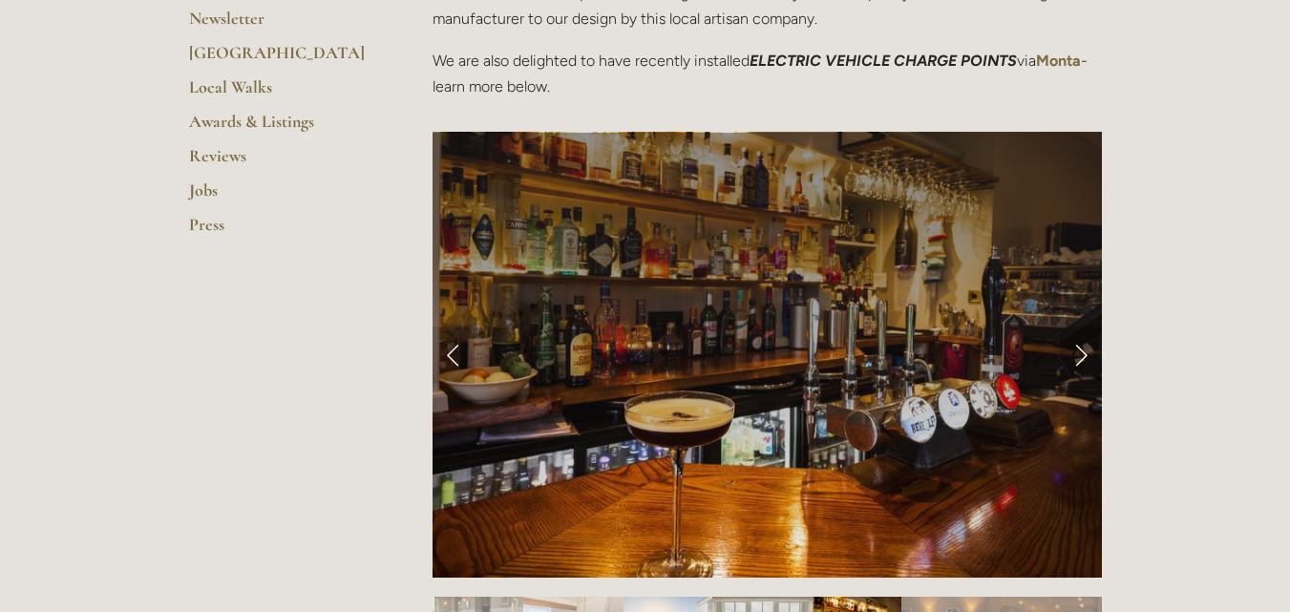
click at [1075, 354] on link "Next Slide" at bounding box center [1081, 355] width 42 height 57
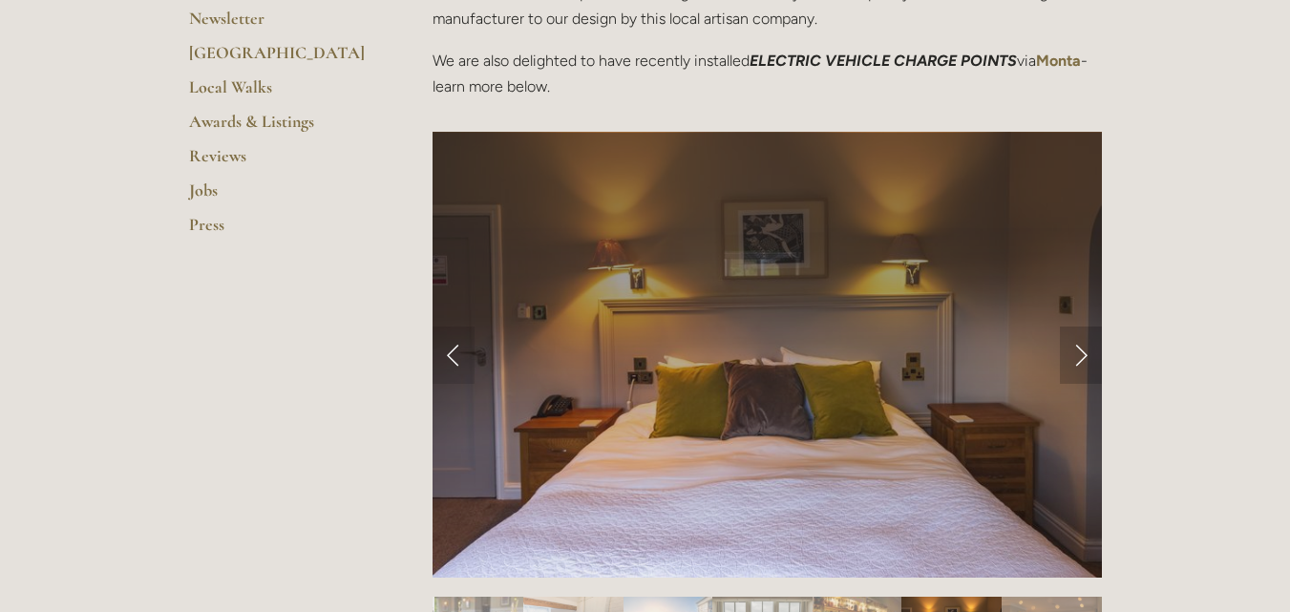
click at [1075, 354] on link "Next Slide" at bounding box center [1081, 355] width 42 height 57
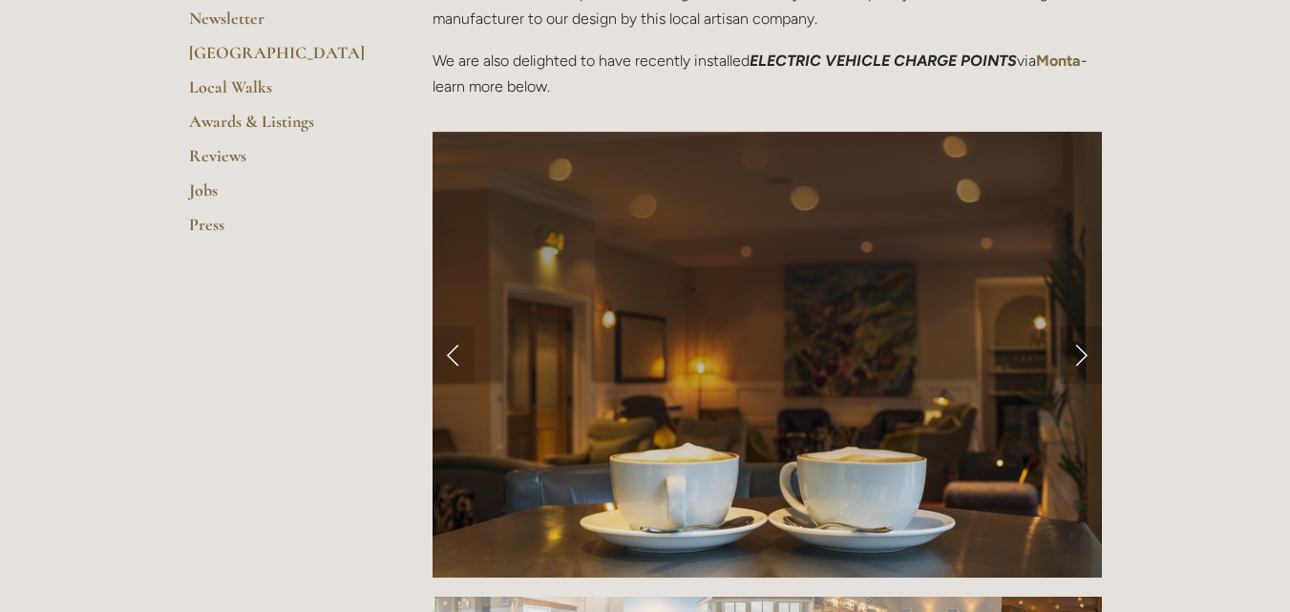
click at [1075, 354] on link "Next Slide" at bounding box center [1081, 355] width 42 height 57
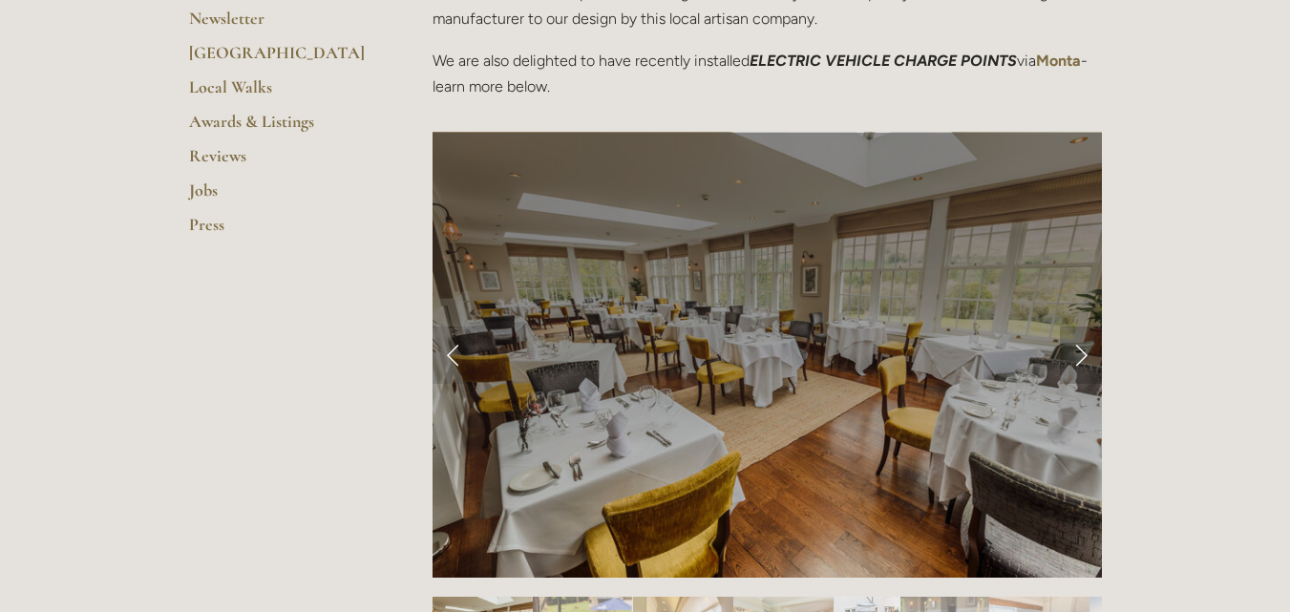
click at [1075, 354] on link "Next Slide" at bounding box center [1081, 355] width 42 height 57
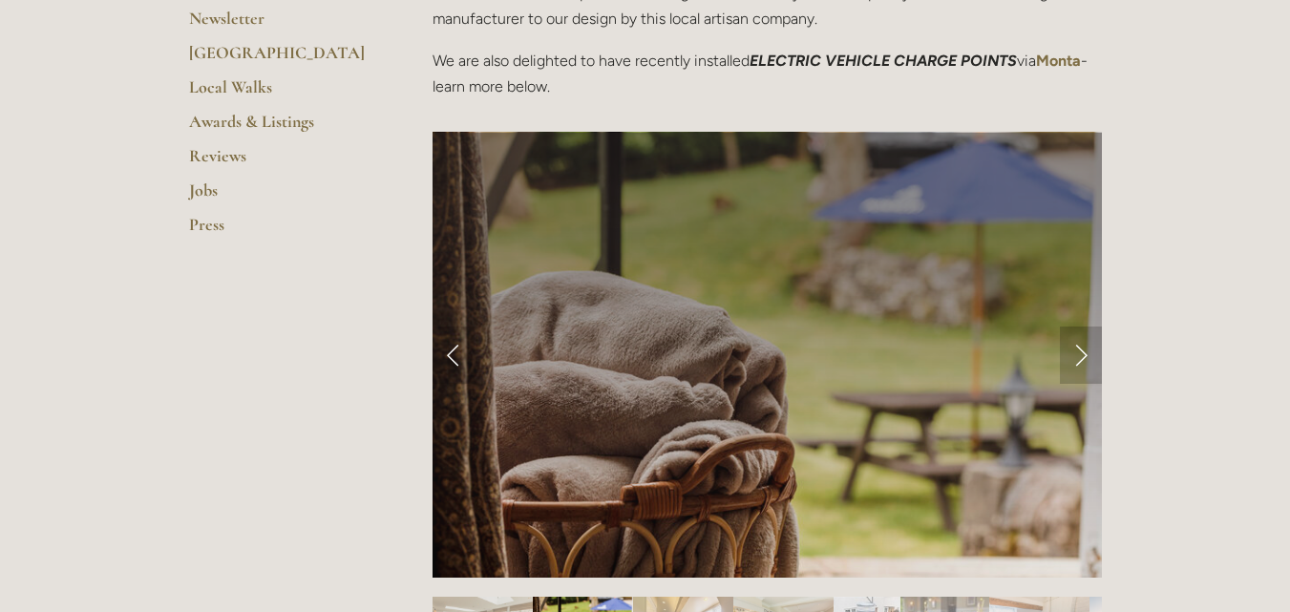
click at [1075, 354] on link "Next Slide" at bounding box center [1081, 355] width 42 height 57
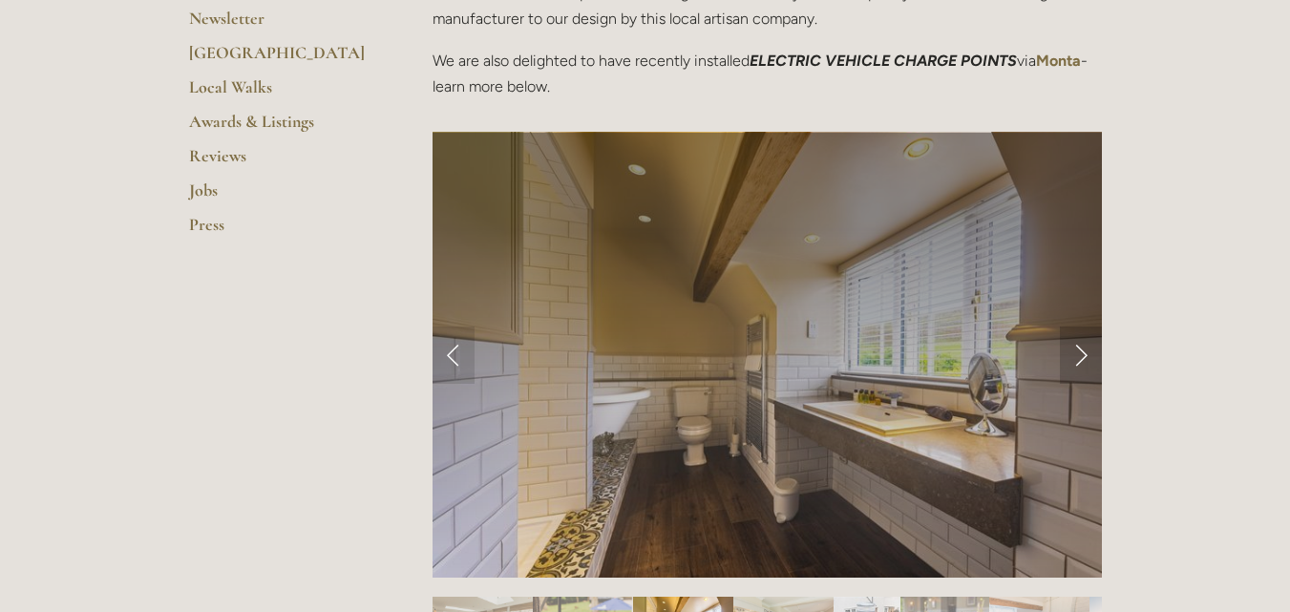
click at [1075, 354] on link "Next Slide" at bounding box center [1081, 355] width 42 height 57
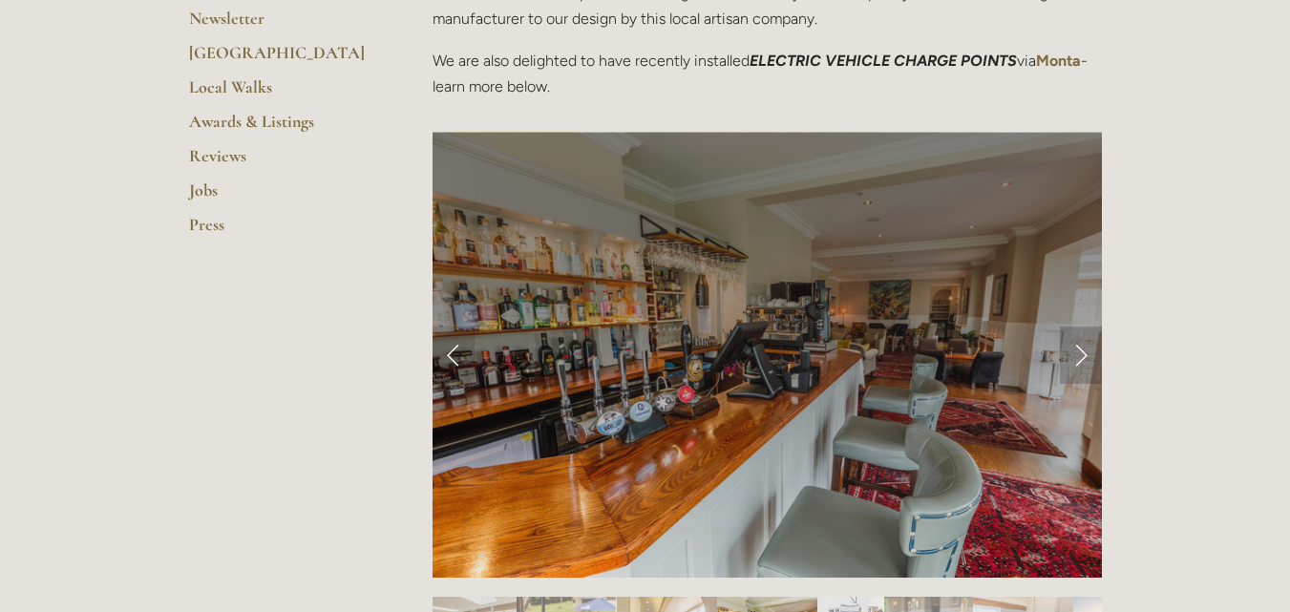
click at [1075, 354] on link "Next Slide" at bounding box center [1081, 355] width 42 height 57
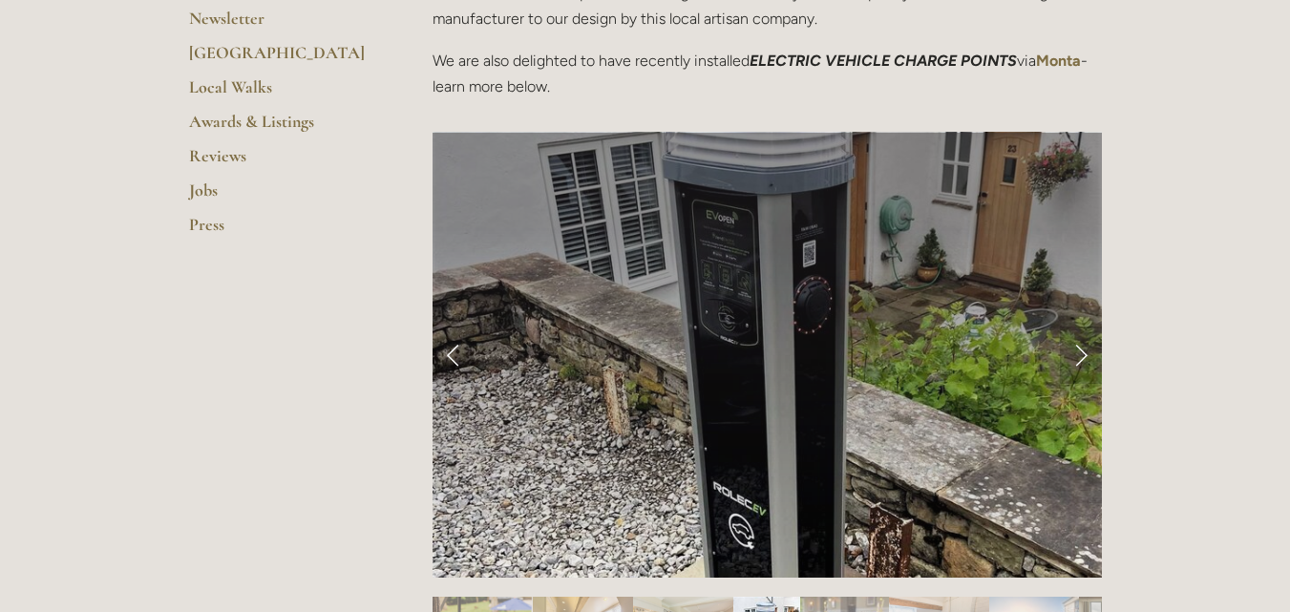
click at [1075, 354] on link "Next Slide" at bounding box center [1081, 355] width 42 height 57
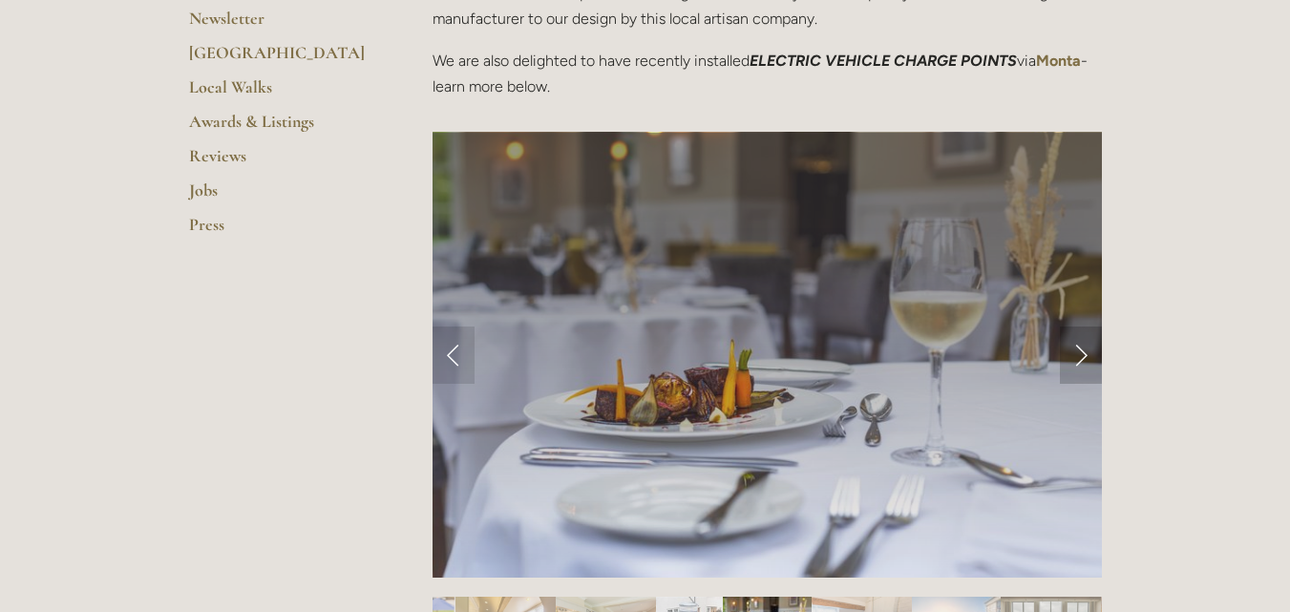
click at [1075, 354] on link "Next Slide" at bounding box center [1081, 355] width 42 height 57
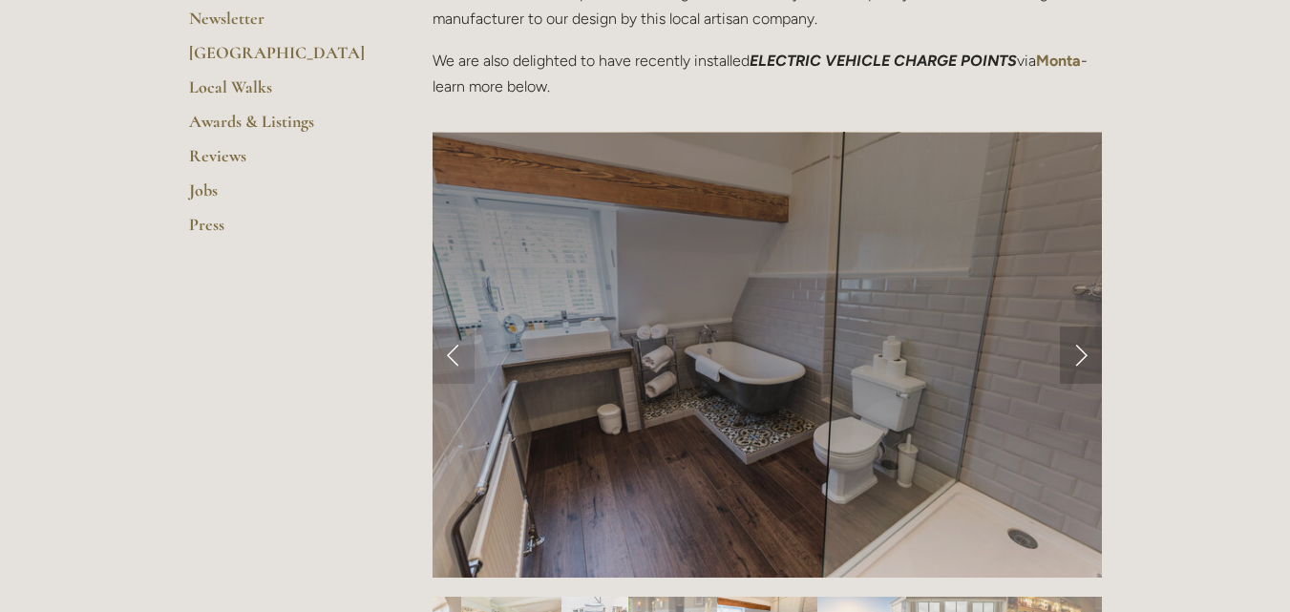
click at [1075, 354] on link "Next Slide" at bounding box center [1081, 355] width 42 height 57
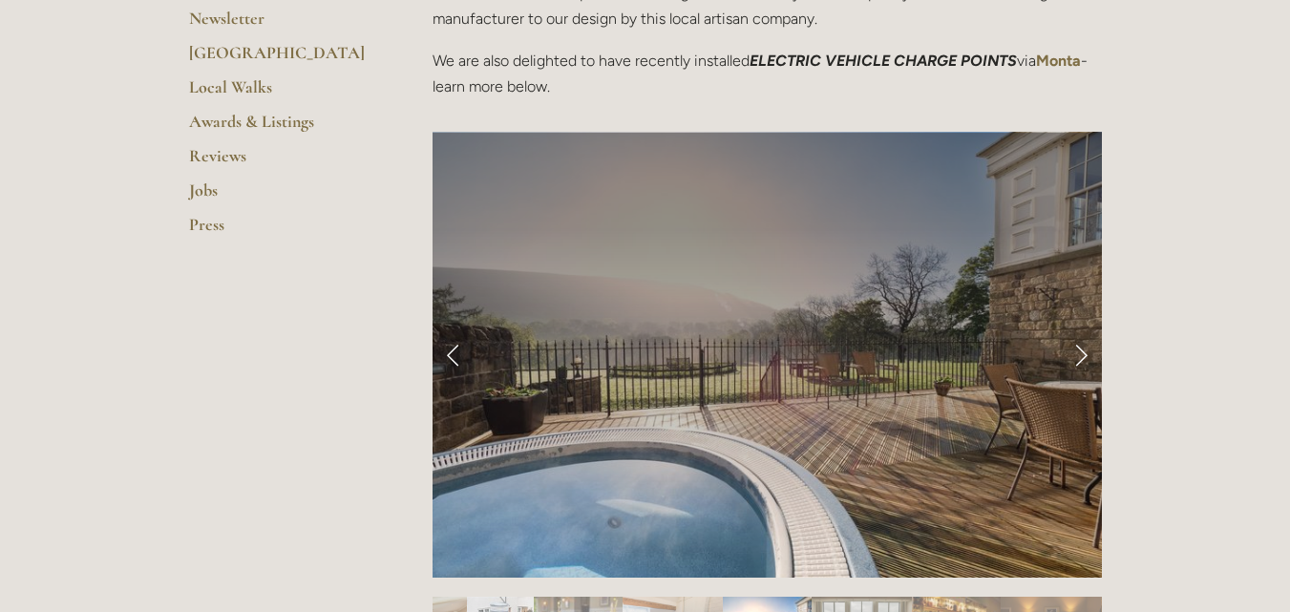
click at [1075, 354] on link "Next Slide" at bounding box center [1081, 355] width 42 height 57
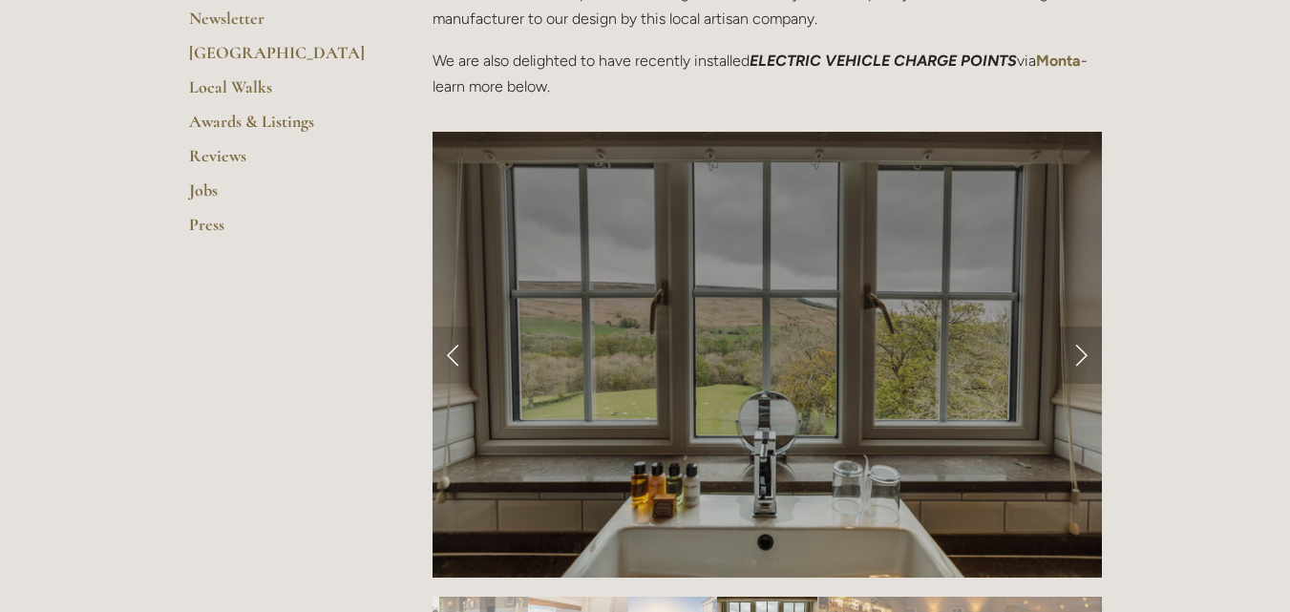
click at [1075, 354] on link "Next Slide" at bounding box center [1081, 355] width 42 height 57
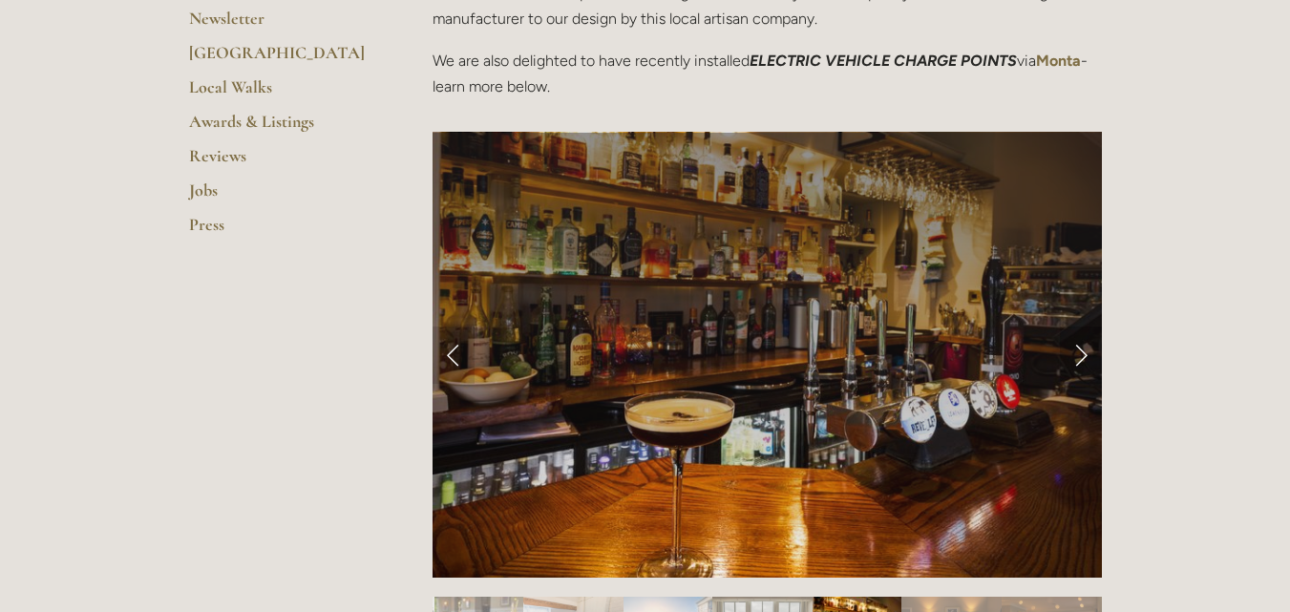
click at [1075, 354] on link "Next Slide" at bounding box center [1081, 355] width 42 height 57
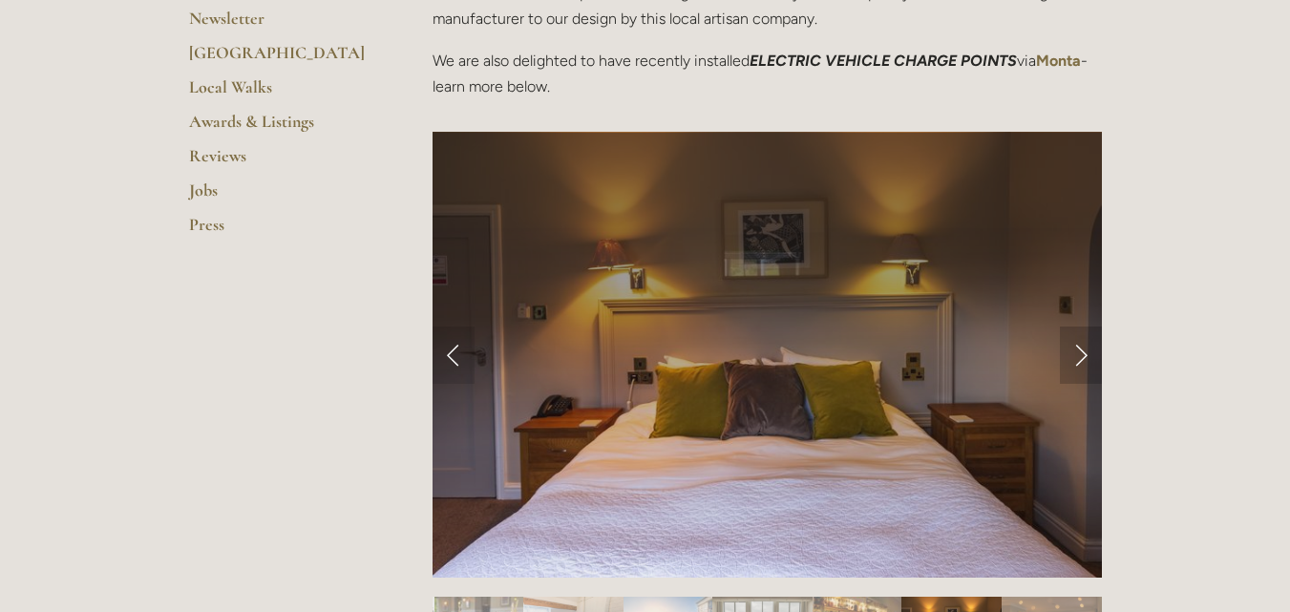
click at [1075, 354] on link "Next Slide" at bounding box center [1081, 355] width 42 height 57
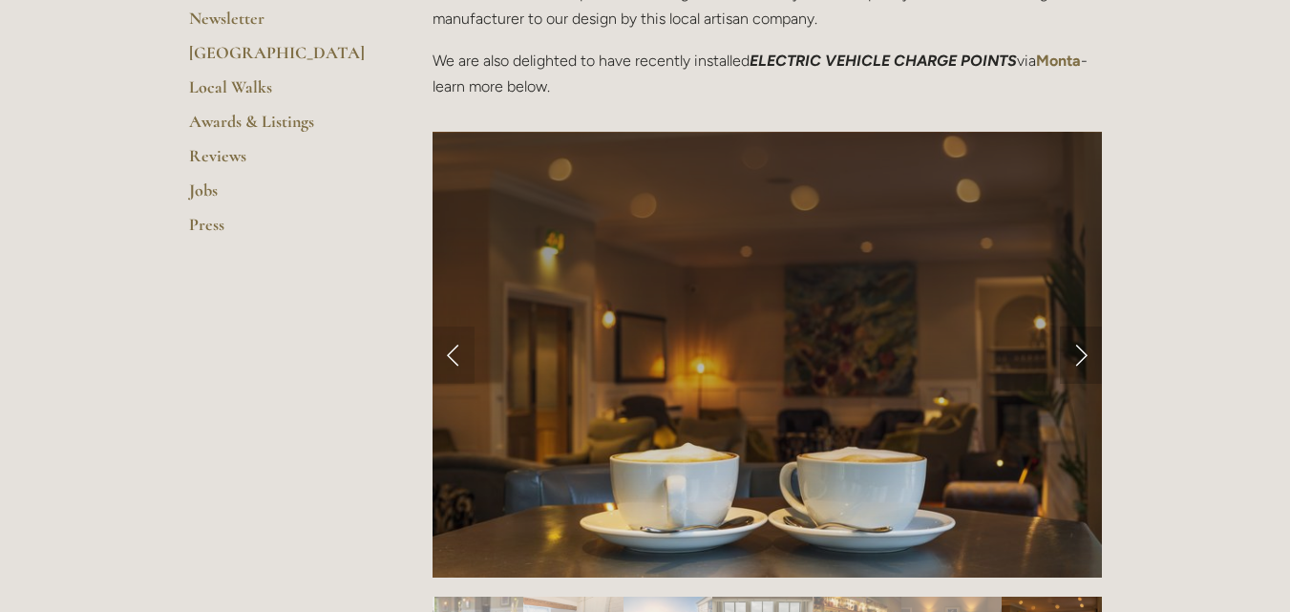
click at [1075, 354] on link "Next Slide" at bounding box center [1081, 355] width 42 height 57
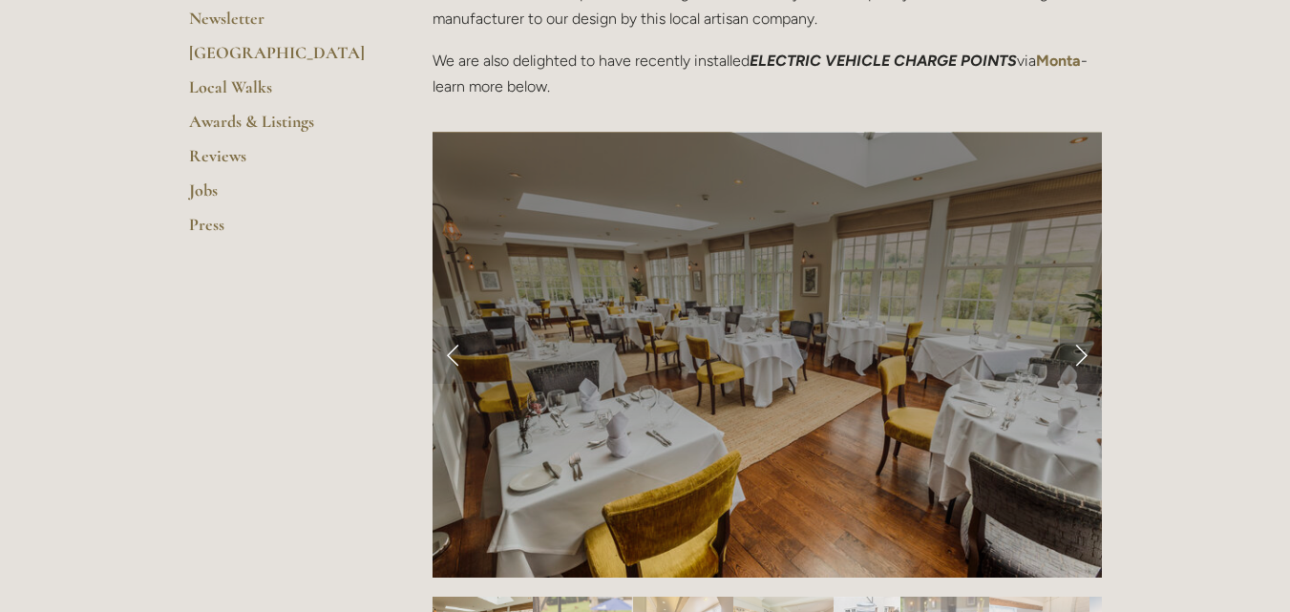
click at [1075, 354] on link "Next Slide" at bounding box center [1081, 355] width 42 height 57
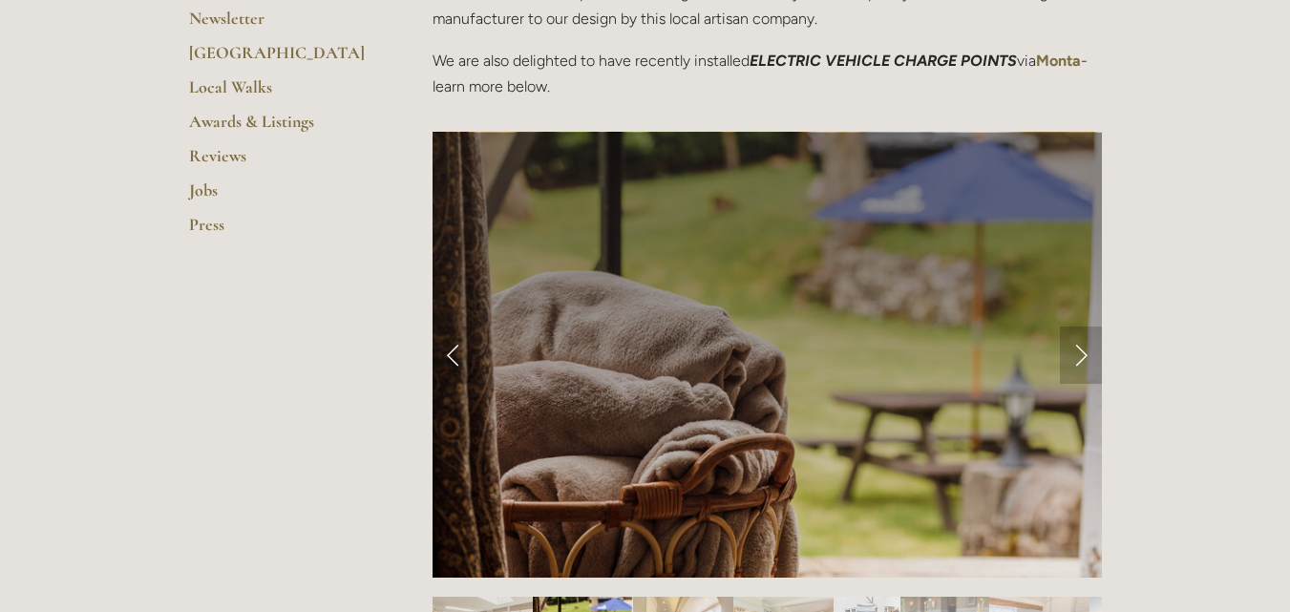
click at [1075, 354] on link "Next Slide" at bounding box center [1081, 355] width 42 height 57
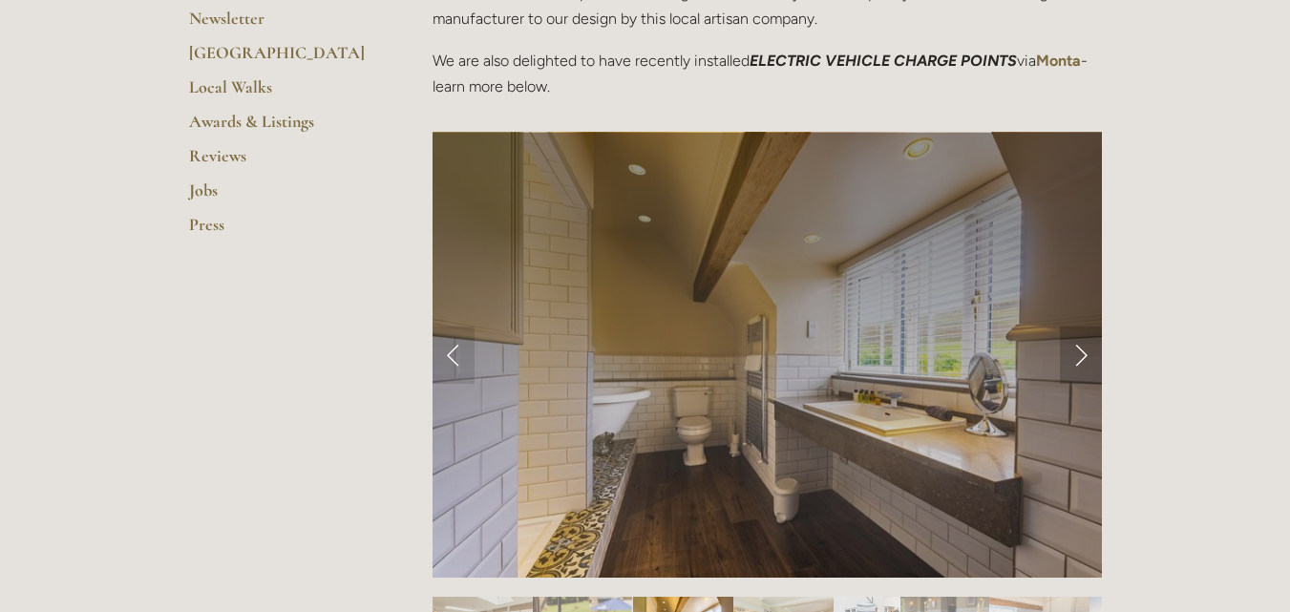
click at [1075, 354] on link "Next Slide" at bounding box center [1081, 355] width 42 height 57
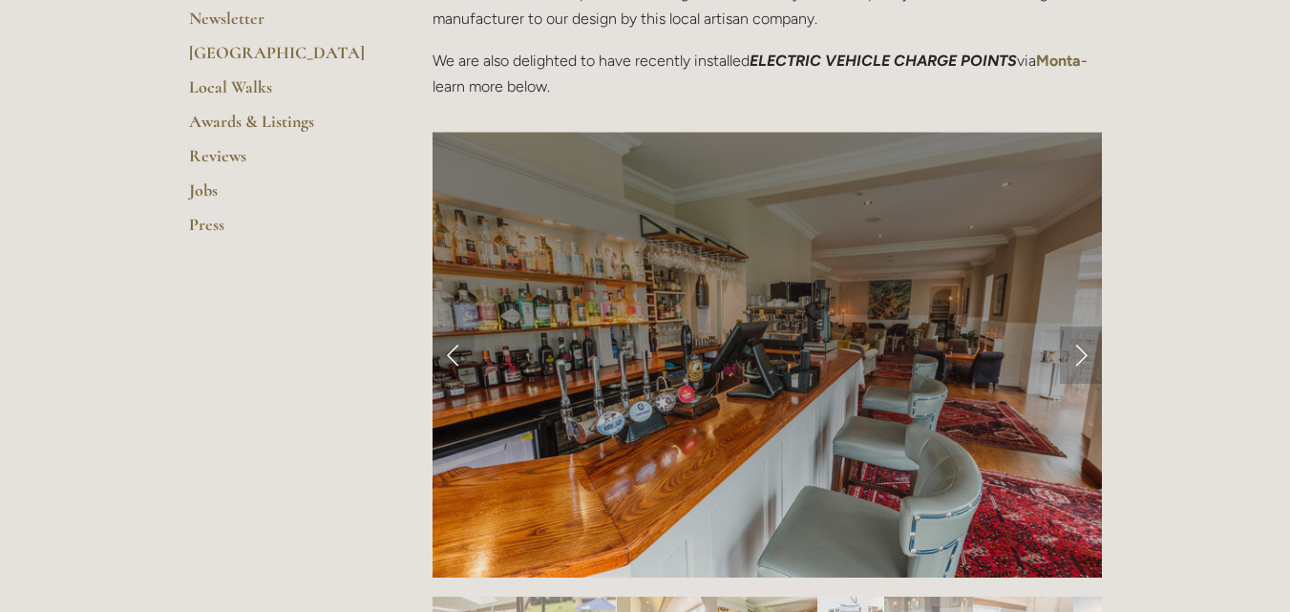
click at [1075, 354] on link "Next Slide" at bounding box center [1081, 355] width 42 height 57
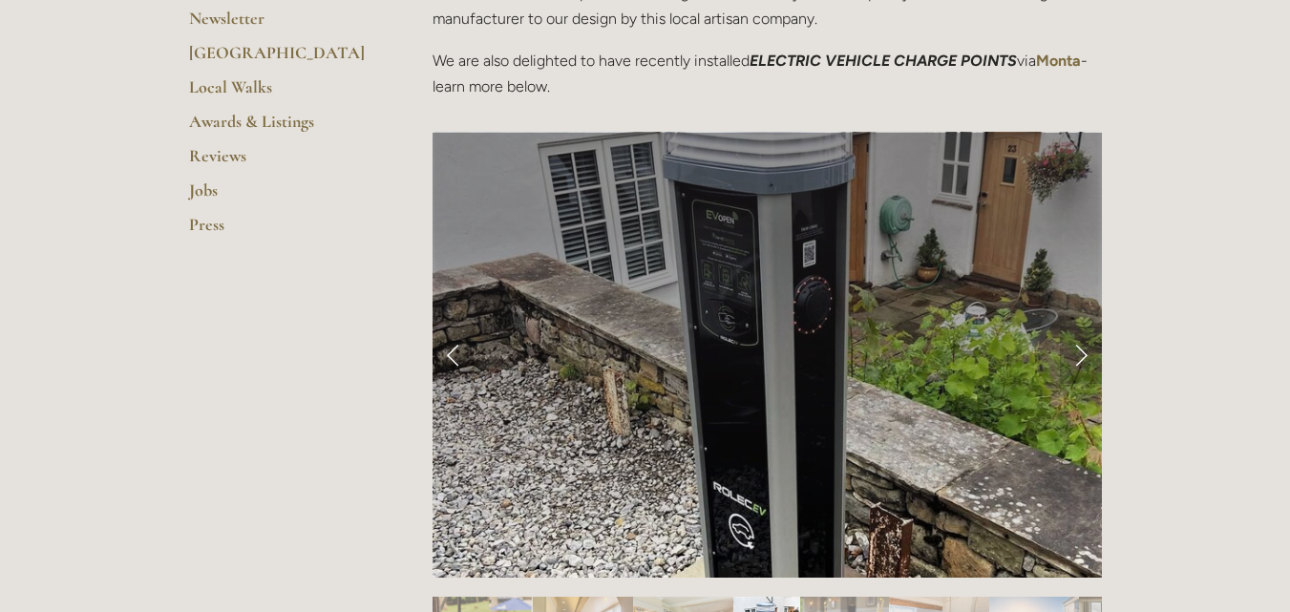
click at [1075, 354] on link "Next Slide" at bounding box center [1081, 355] width 42 height 57
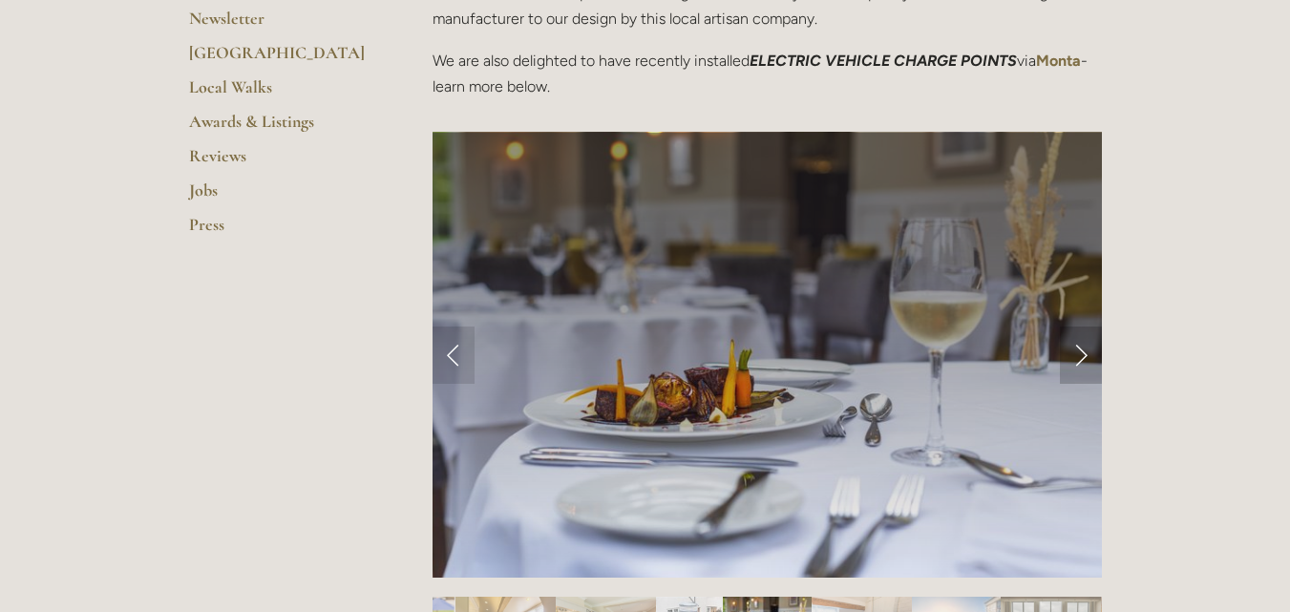
click at [1075, 354] on link "Next Slide" at bounding box center [1081, 355] width 42 height 57
click at [1085, 358] on link "Next Slide" at bounding box center [1081, 355] width 42 height 57
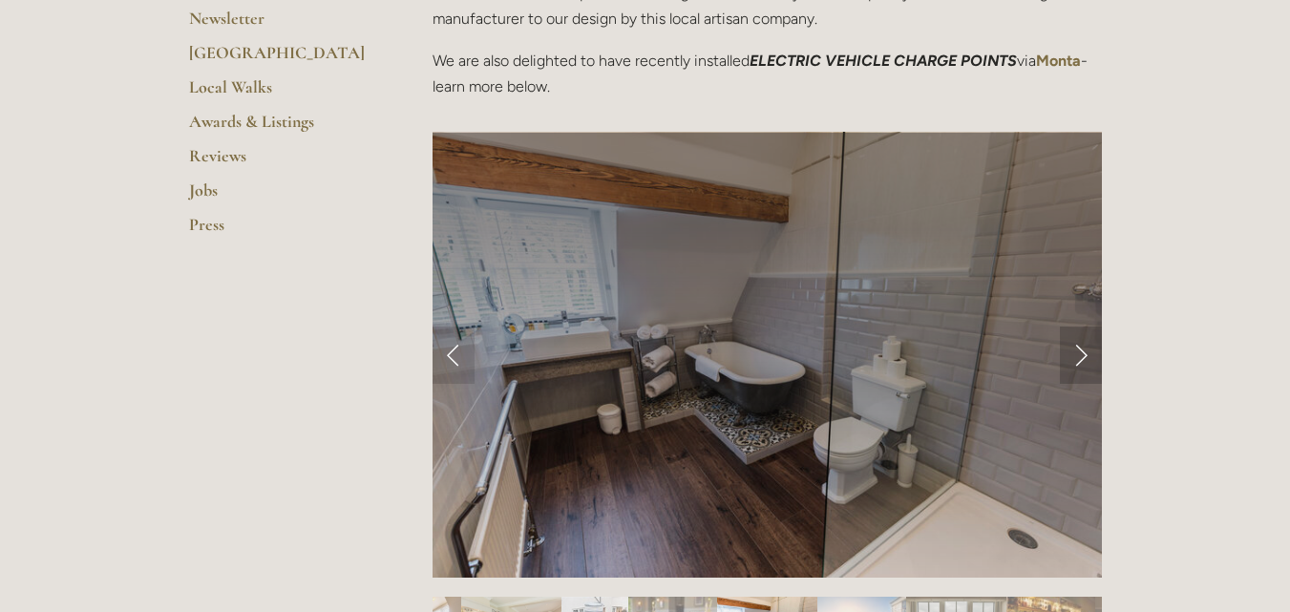
click at [1085, 358] on link "Next Slide" at bounding box center [1081, 355] width 42 height 57
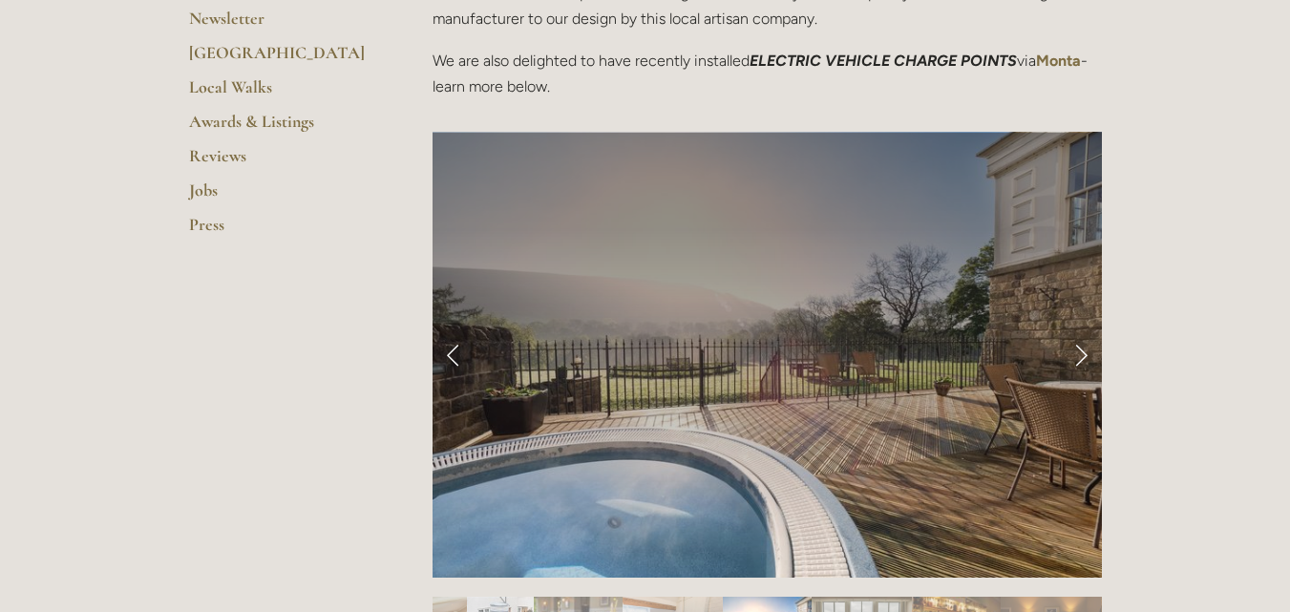
click at [1085, 358] on link "Next Slide" at bounding box center [1081, 355] width 42 height 57
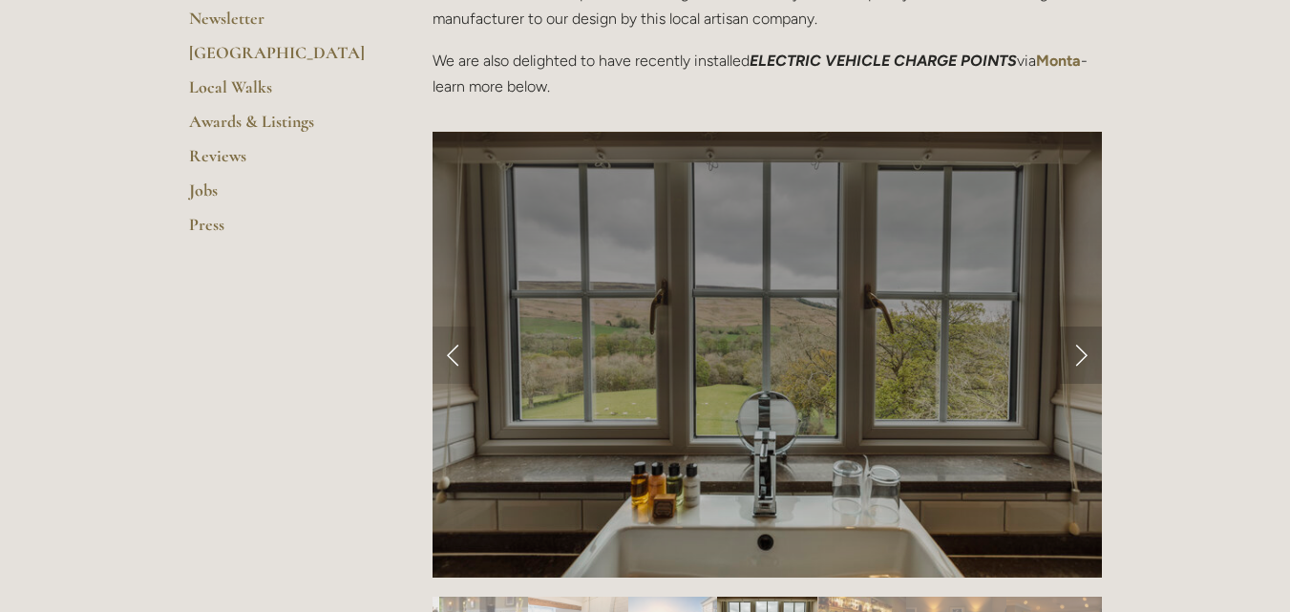
click at [1085, 358] on link "Next Slide" at bounding box center [1081, 355] width 42 height 57
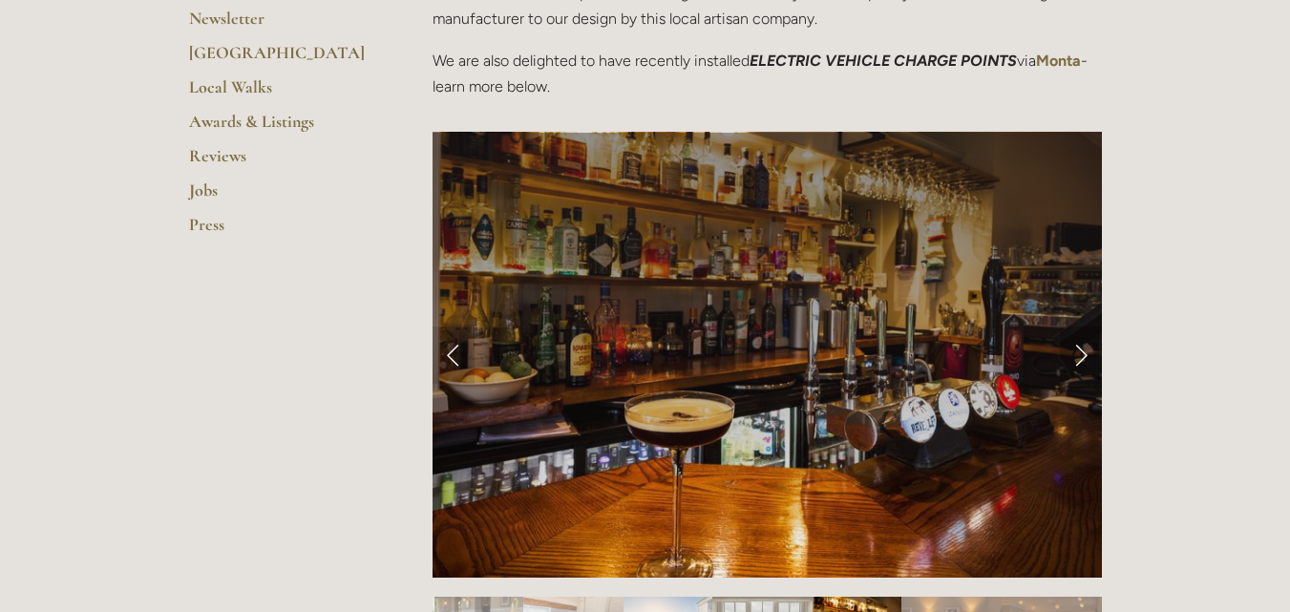
click at [1085, 358] on link "Next Slide" at bounding box center [1081, 355] width 42 height 57
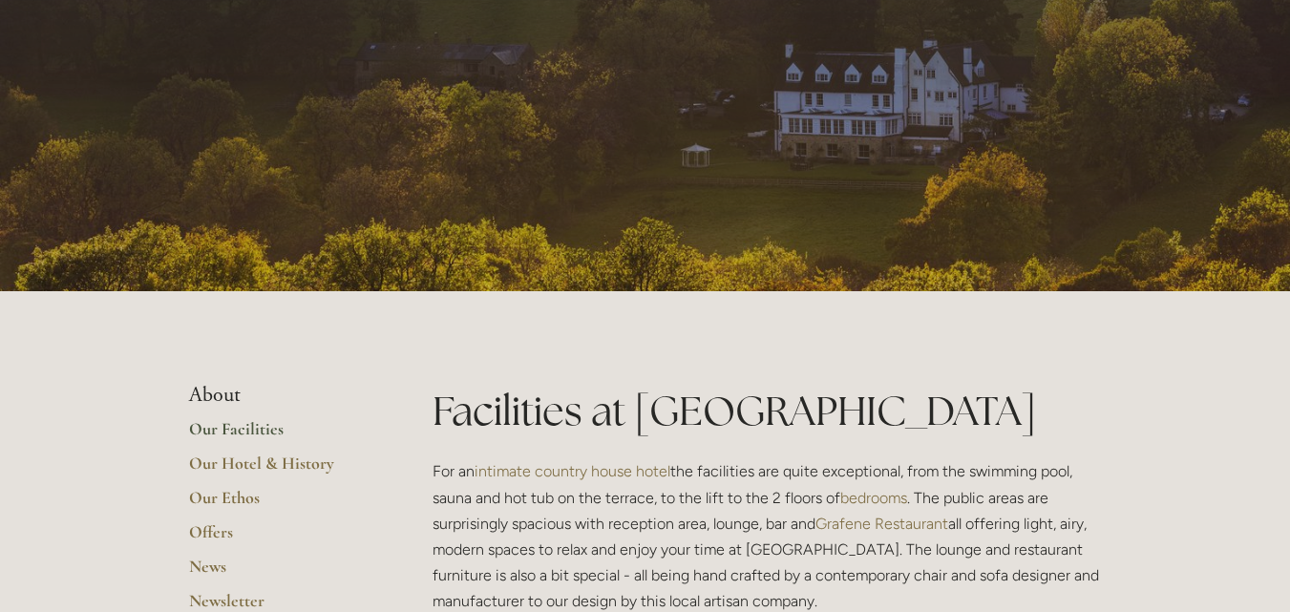
scroll to position [0, 0]
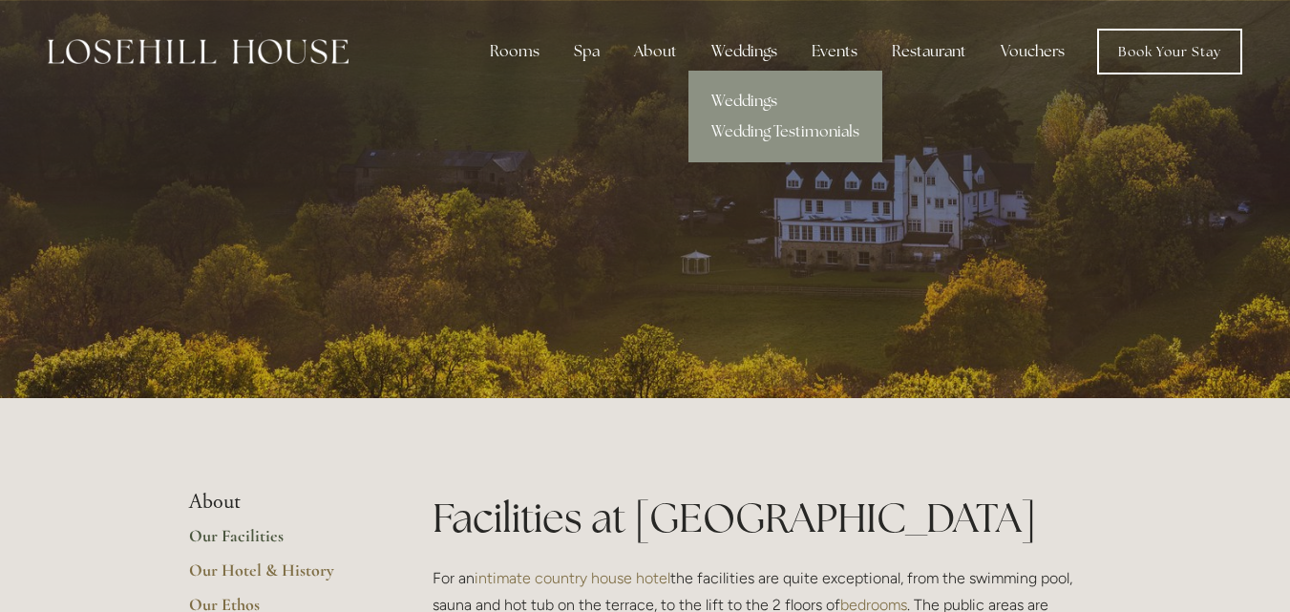
click at [754, 105] on link "Weddings" at bounding box center [786, 101] width 194 height 31
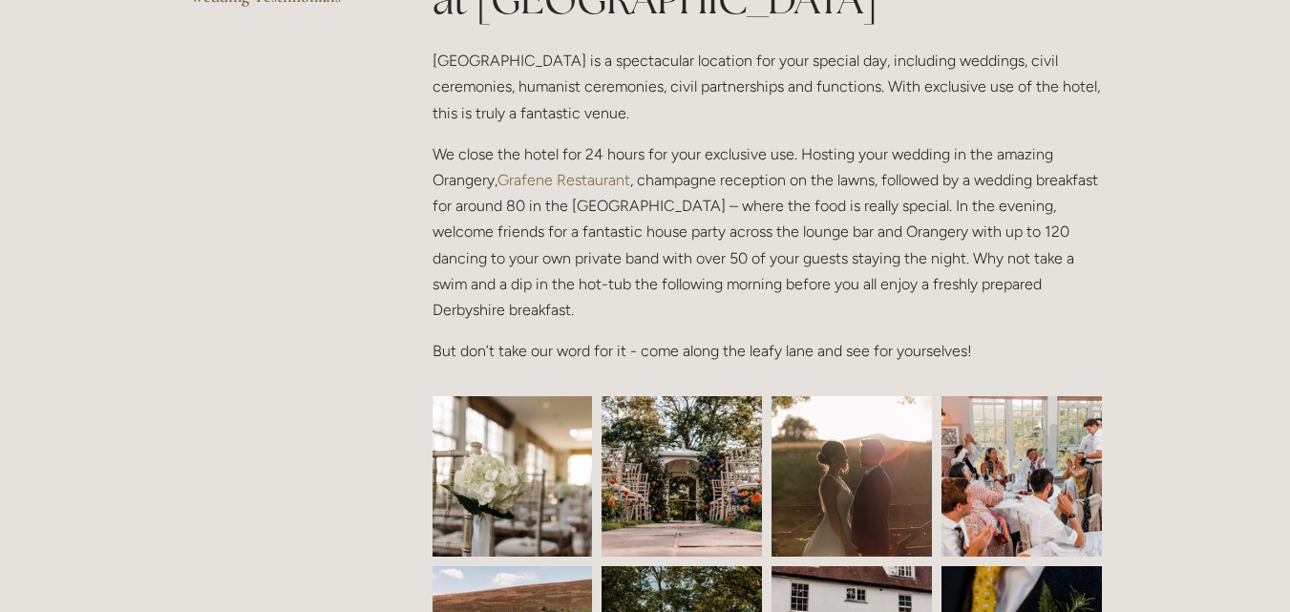
scroll to position [575, 0]
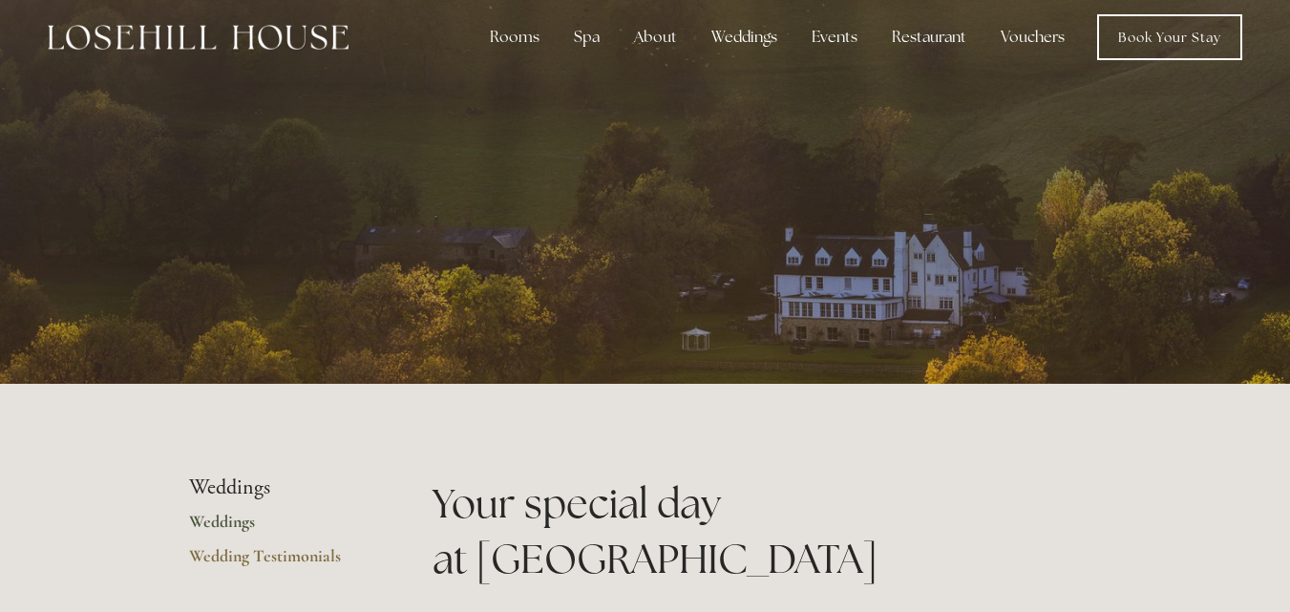
scroll to position [9, 0]
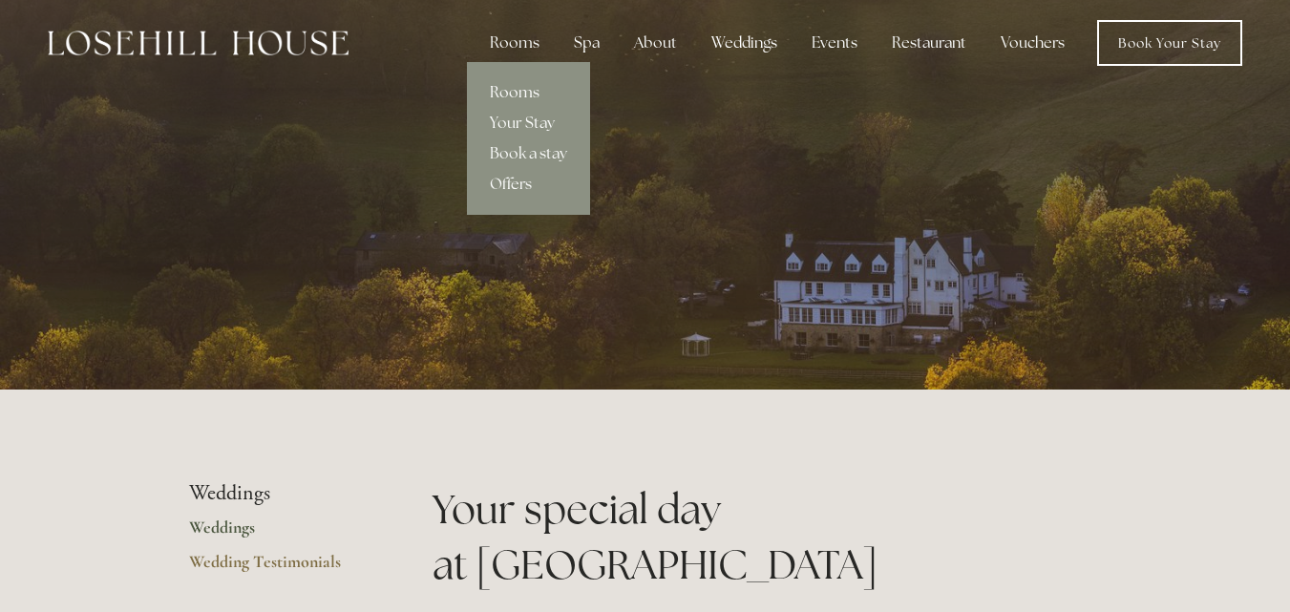
click at [515, 94] on link "Rooms" at bounding box center [528, 92] width 123 height 31
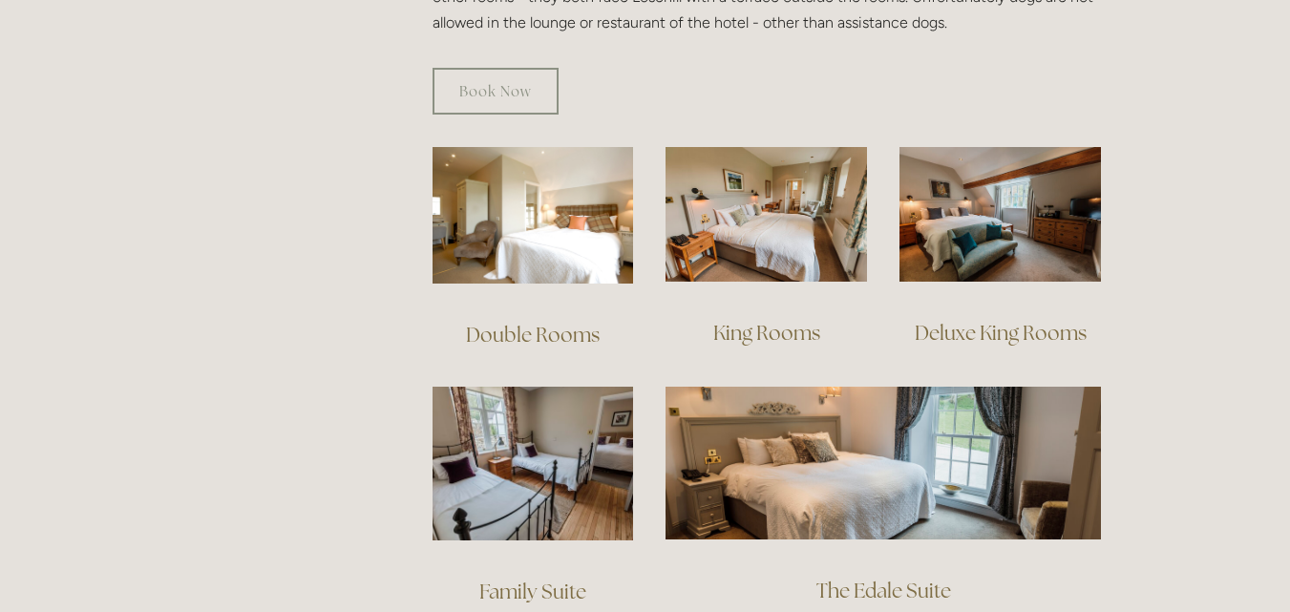
scroll to position [1253, 0]
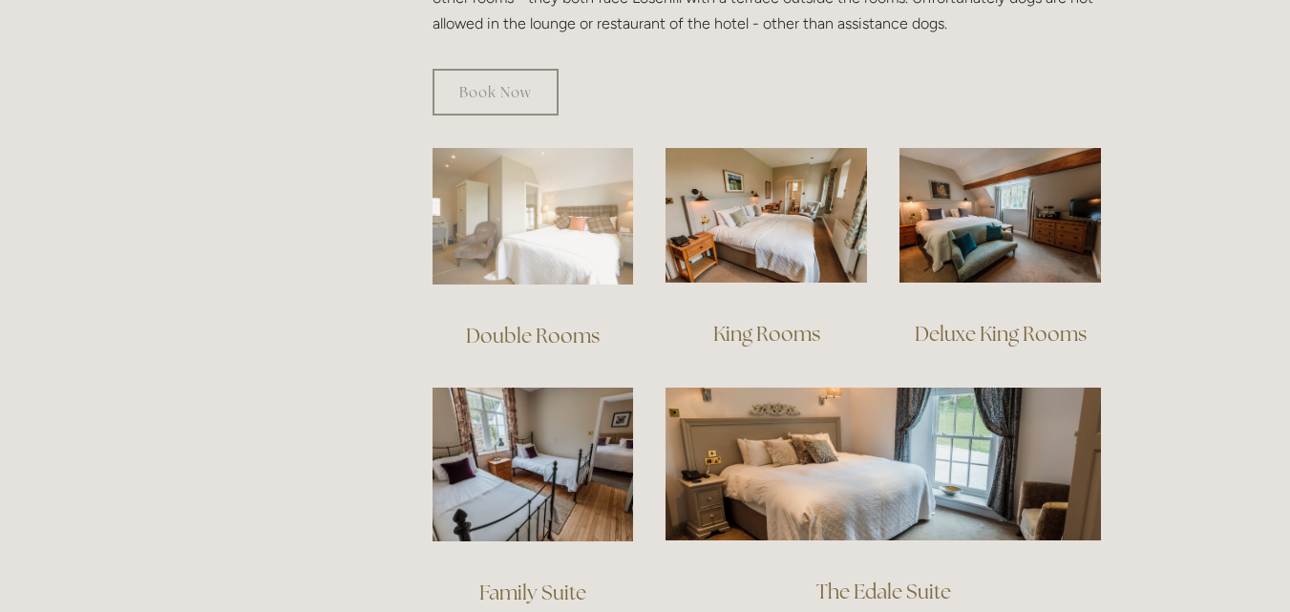
click at [501, 193] on img at bounding box center [534, 216] width 202 height 137
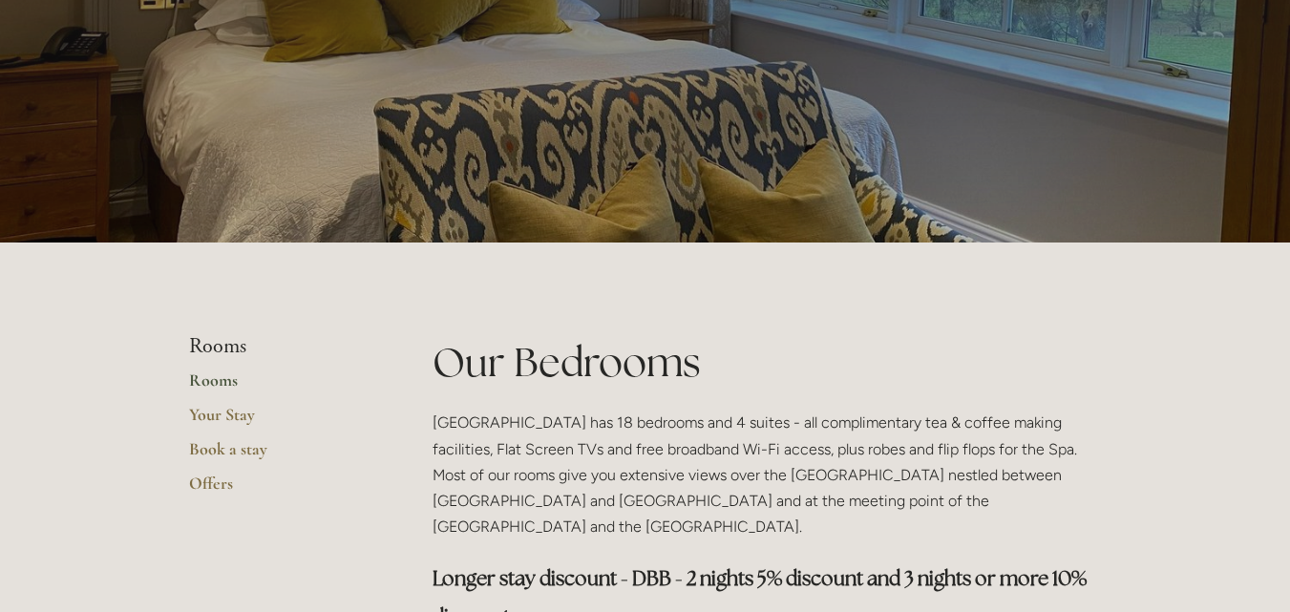
scroll to position [153, 0]
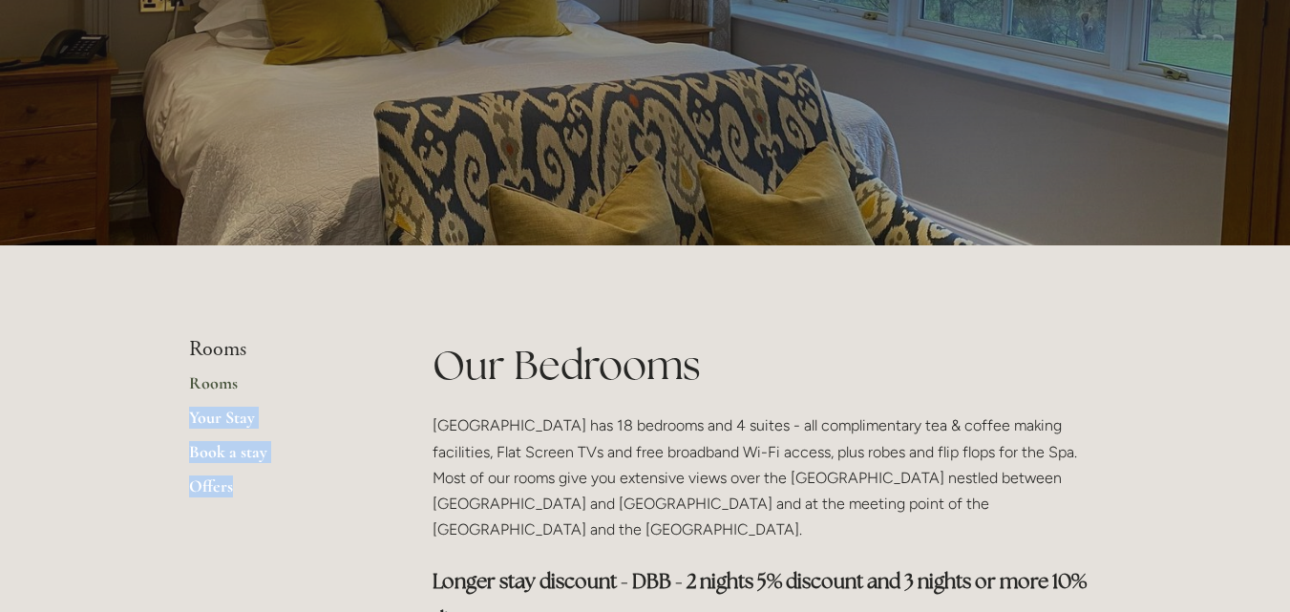
drag, startPoint x: 393, startPoint y: 389, endPoint x: 411, endPoint y: 485, distance: 98.2
click at [555, 450] on p "Losehill House Hotel has 18 bedrooms and 4 suites - all complimentary tea & cof…" at bounding box center [768, 478] width 670 height 130
